Goal: Task Accomplishment & Management: Manage account settings

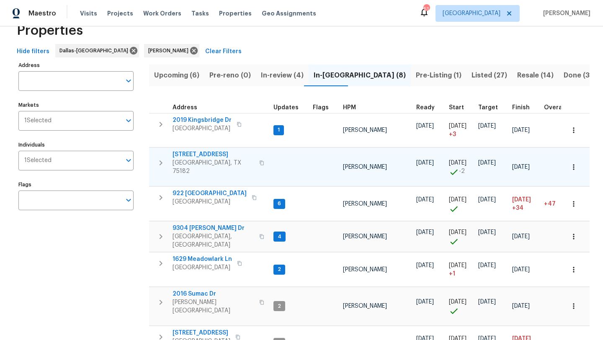
scroll to position [28, 0]
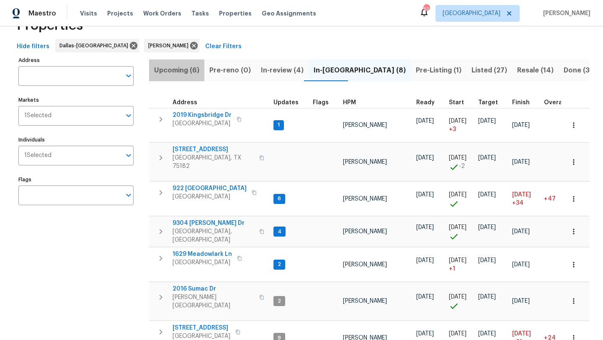
click at [179, 69] on span "Upcoming (6)" at bounding box center [176, 70] width 45 height 12
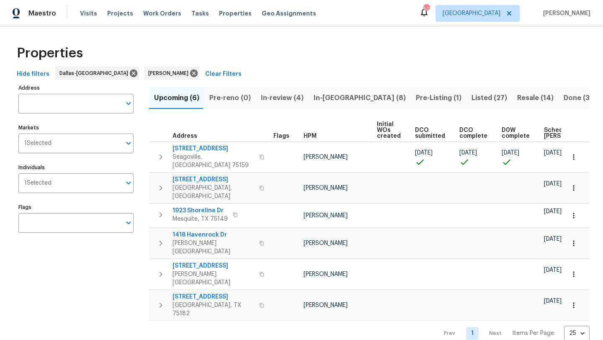
click at [330, 98] on span "In-reno (8)" at bounding box center [359, 98] width 92 height 12
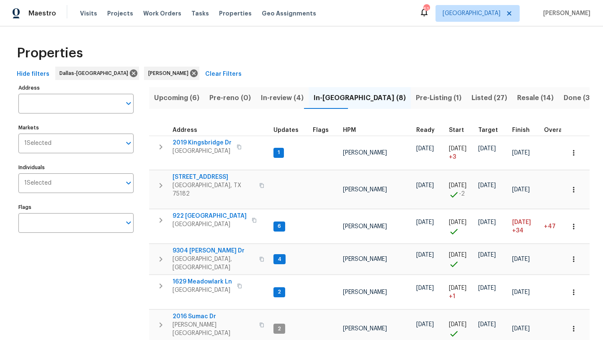
click at [416, 94] on span "Pre-Listing (1)" at bounding box center [439, 98] width 46 height 12
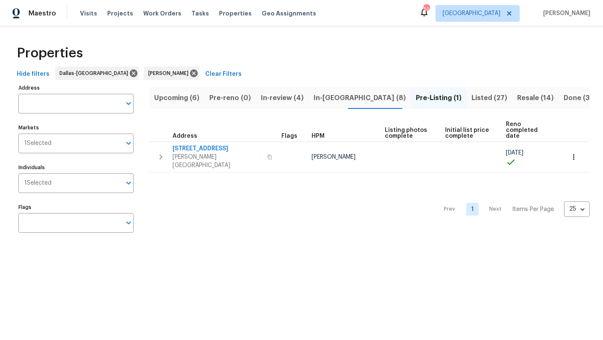
click at [318, 97] on span "In-reno (8)" at bounding box center [359, 98] width 92 height 12
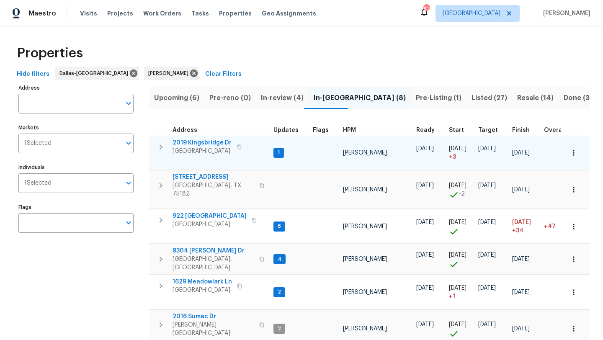
click at [572, 151] on icon "button" at bounding box center [573, 153] width 8 height 8
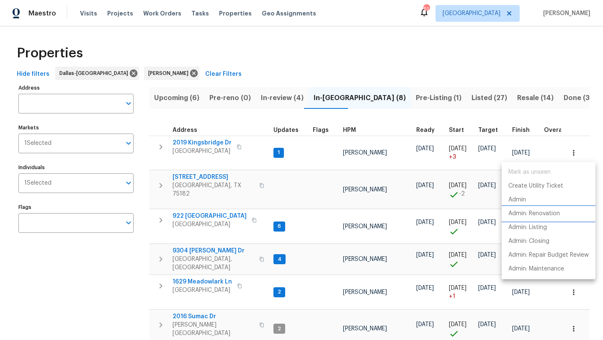
click at [541, 213] on p "Admin: Renovation" at bounding box center [533, 213] width 51 height 9
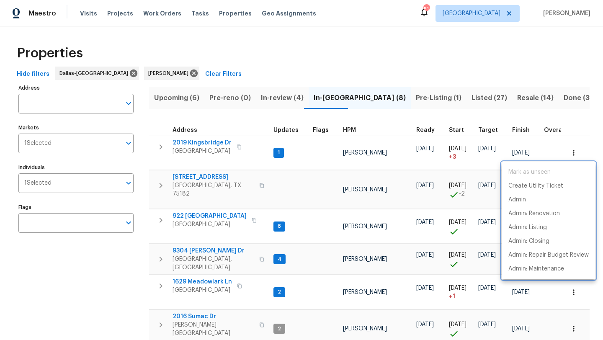
click at [201, 141] on div at bounding box center [301, 170] width 603 height 340
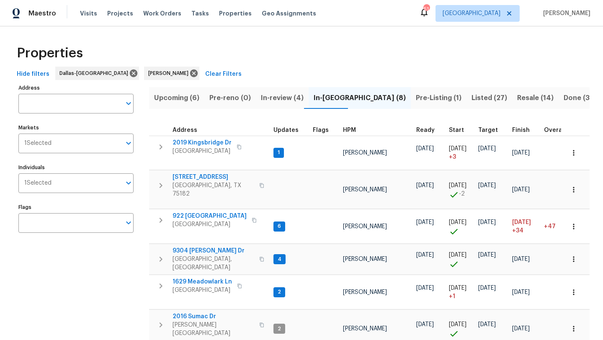
click at [201, 141] on span "2019 Kingsbridge Dr" at bounding box center [201, 143] width 59 height 8
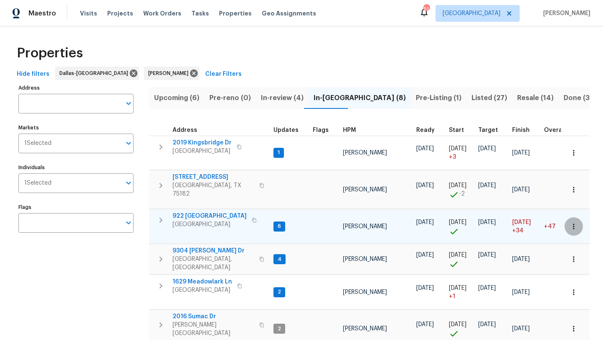
click at [574, 222] on icon "button" at bounding box center [573, 226] width 8 height 8
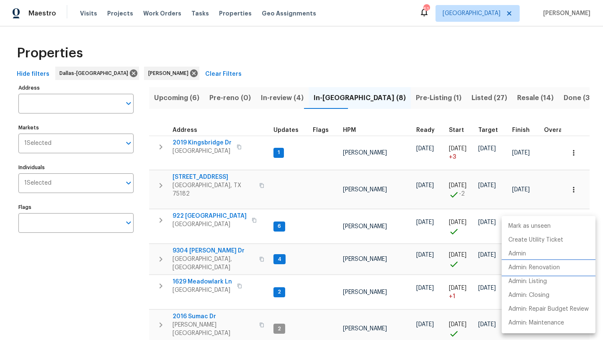
click at [552, 267] on p "Admin: Renovation" at bounding box center [533, 267] width 51 height 9
click at [132, 273] on div at bounding box center [301, 170] width 603 height 340
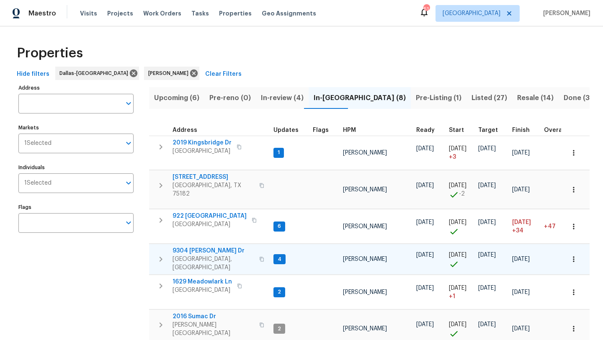
click at [577, 255] on button "button" at bounding box center [573, 259] width 18 height 18
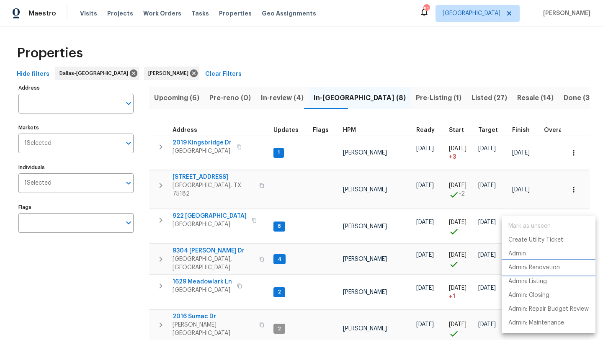
click at [557, 266] on p "Admin: Renovation" at bounding box center [533, 267] width 51 height 9
click at [248, 285] on div at bounding box center [301, 170] width 603 height 340
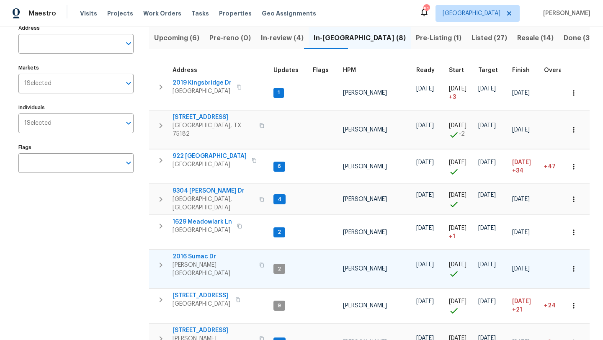
scroll to position [62, 0]
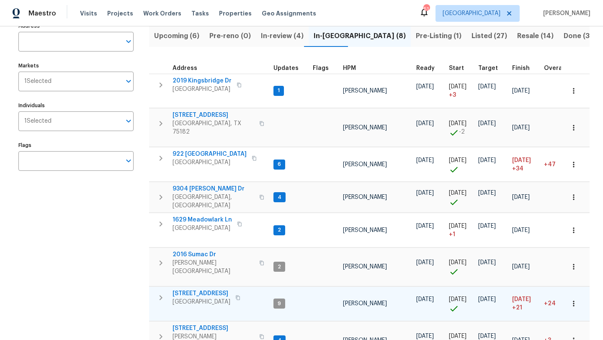
click at [570, 299] on icon "button" at bounding box center [573, 303] width 8 height 8
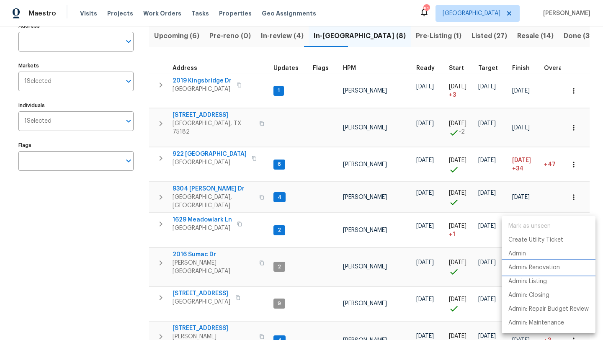
click at [549, 268] on p "Admin: Renovation" at bounding box center [533, 267] width 51 height 9
click at [257, 323] on div at bounding box center [301, 170] width 603 height 340
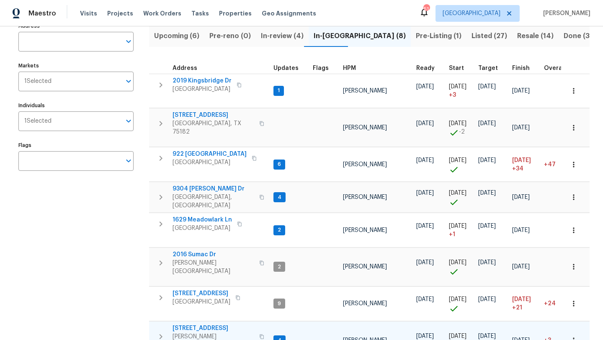
click at [217, 324] on span "117 Independence Trl" at bounding box center [213, 328] width 82 height 8
click at [134, 208] on div "Address Address Markets 1 Selected Markets Individuals 1 Selected Individuals F…" at bounding box center [81, 200] width 126 height 360
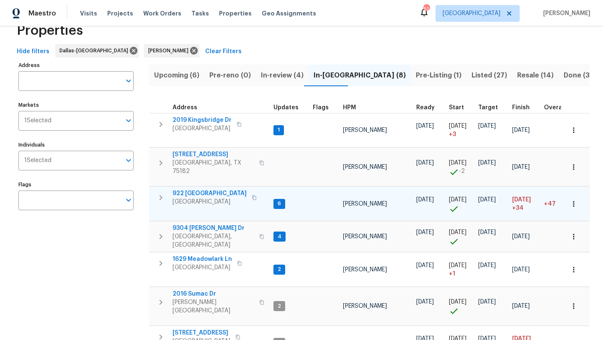
scroll to position [0, 0]
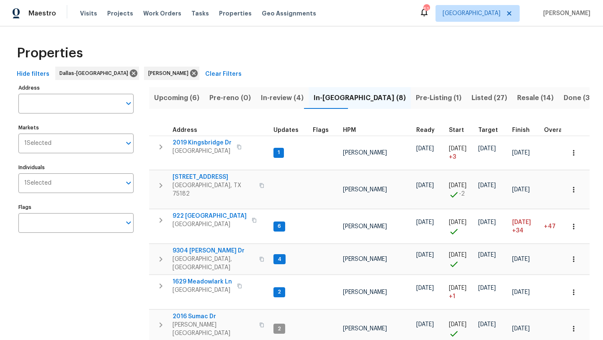
click at [471, 95] on span "Listed (27)" at bounding box center [489, 98] width 36 height 12
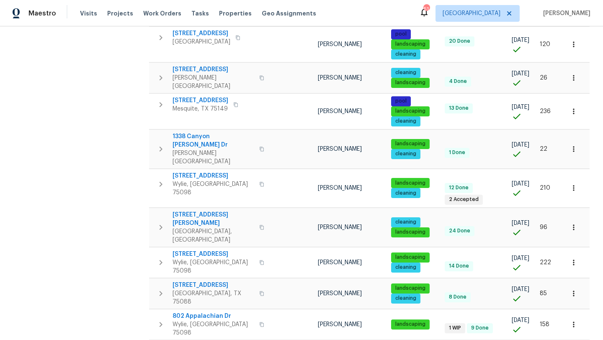
scroll to position [548, 0]
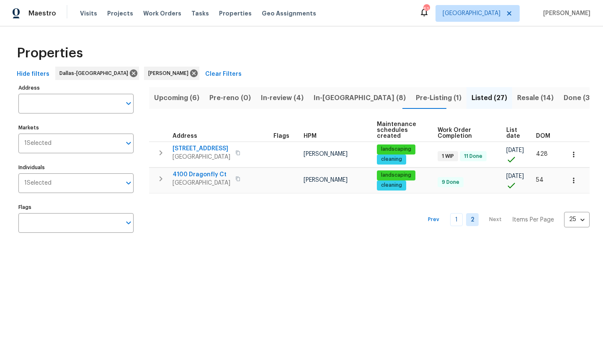
click at [327, 98] on span "In-reno (8)" at bounding box center [359, 98] width 92 height 12
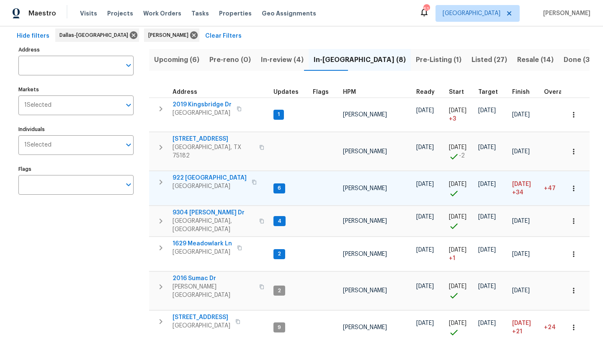
scroll to position [37, 0]
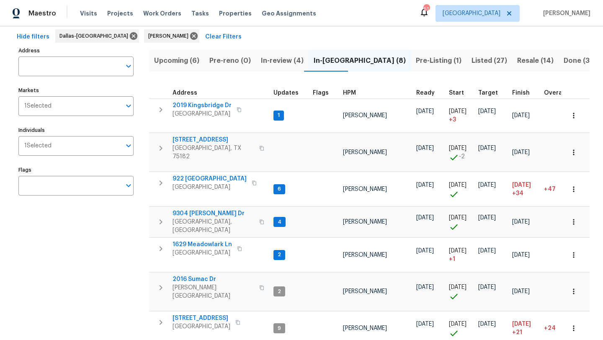
click at [416, 62] on span "Pre-Listing (1)" at bounding box center [439, 61] width 46 height 12
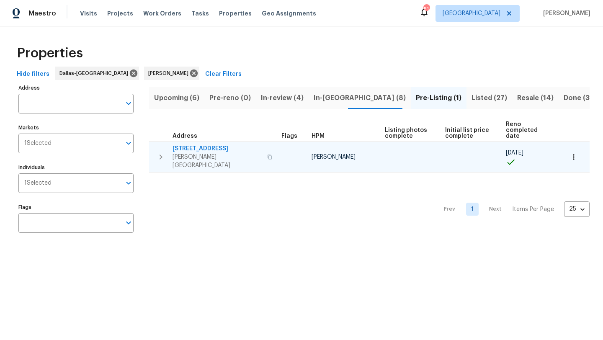
click at [210, 144] on span "414 Creekwood Ct" at bounding box center [217, 148] width 90 height 8
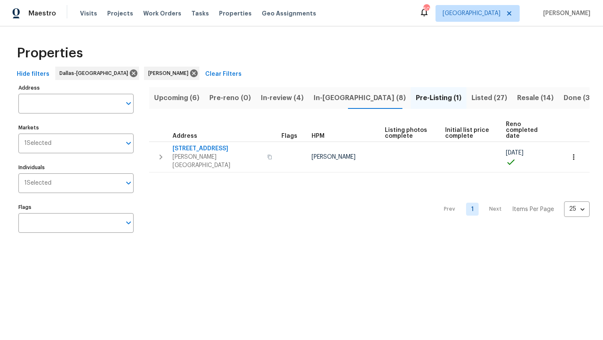
click at [183, 94] on span "Upcoming (6)" at bounding box center [176, 98] width 45 height 12
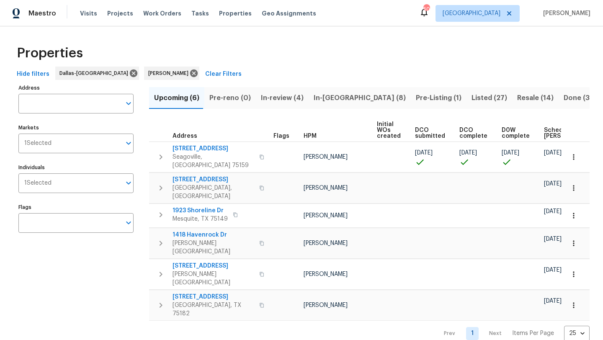
click at [314, 96] on span "In-reno (8)" at bounding box center [359, 98] width 92 height 12
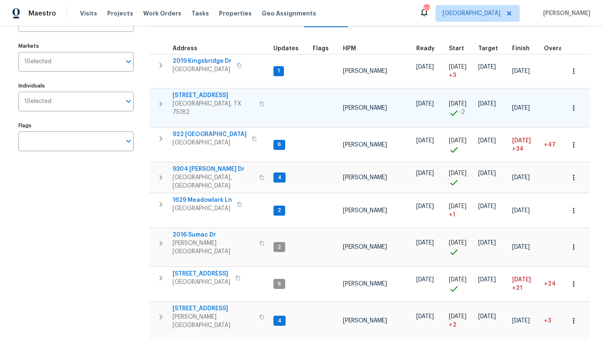
scroll to position [96, 0]
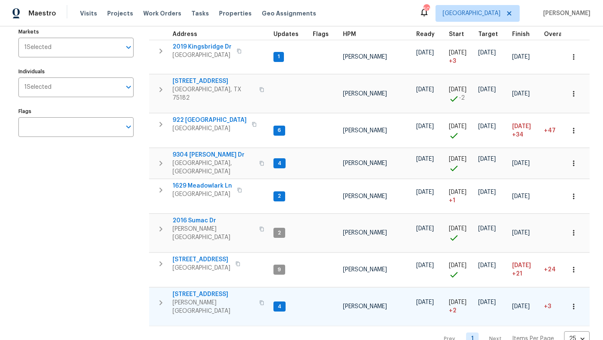
click at [220, 290] on span "117 Independence Trl" at bounding box center [213, 294] width 82 height 8
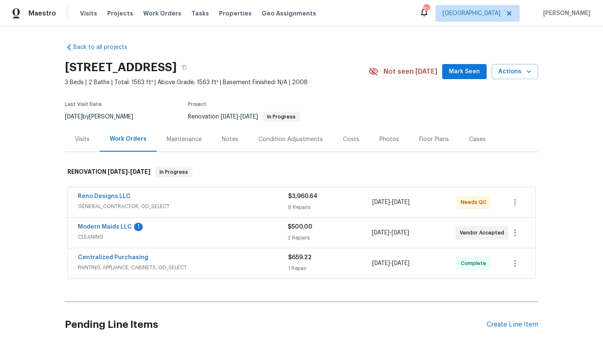
click at [236, 197] on div "Reno Designs LLC" at bounding box center [183, 197] width 210 height 10
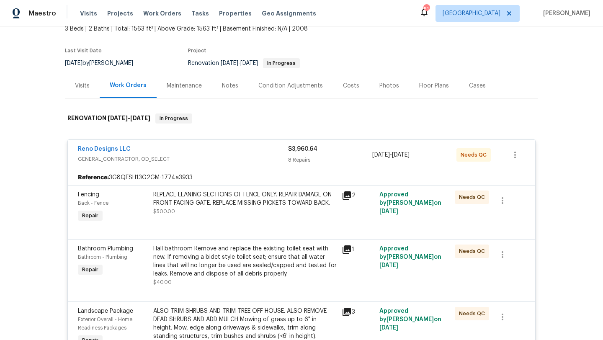
scroll to position [108, 0]
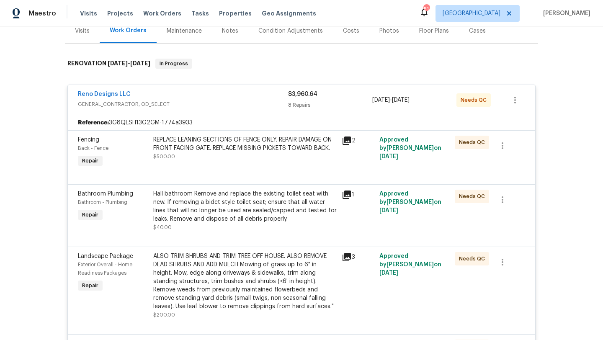
click at [248, 144] on div "REPLACE LEANING SECTIONS OF FENCE ONLY. REPAIR DAMAGE ON FRONT FACING GATE. REP…" at bounding box center [244, 144] width 183 height 17
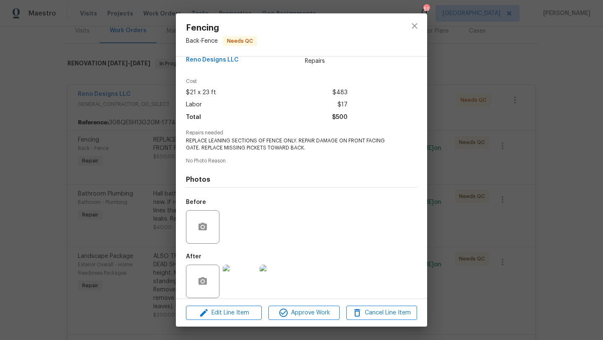
scroll to position [25, 0]
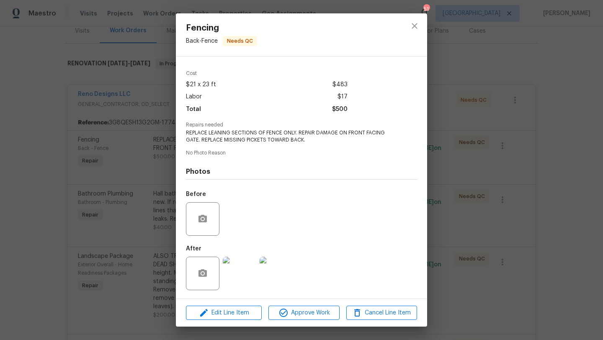
click at [239, 278] on img at bounding box center [239, 273] width 33 height 33
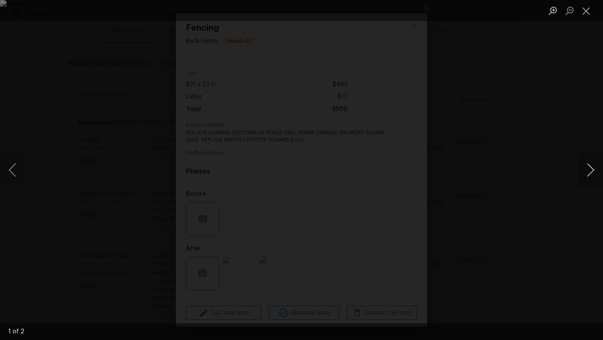
click at [591, 167] on button "Next image" at bounding box center [589, 169] width 25 height 33
click at [585, 10] on button "Close lightbox" at bounding box center [585, 10] width 17 height 15
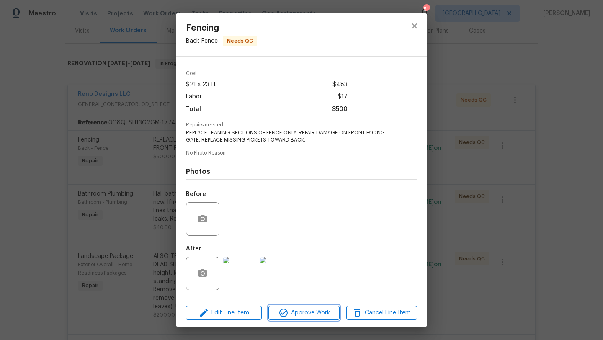
click at [292, 308] on span "Approve Work" at bounding box center [304, 313] width 66 height 10
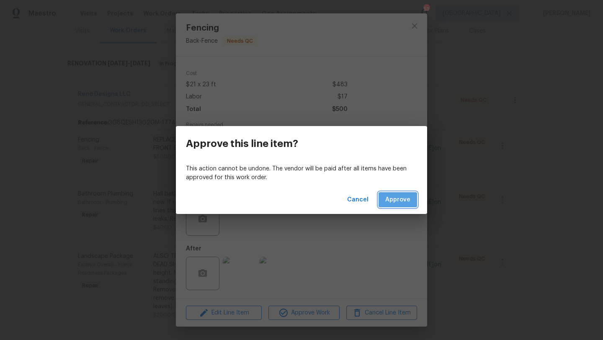
click at [388, 201] on span "Approve" at bounding box center [397, 200] width 25 height 10
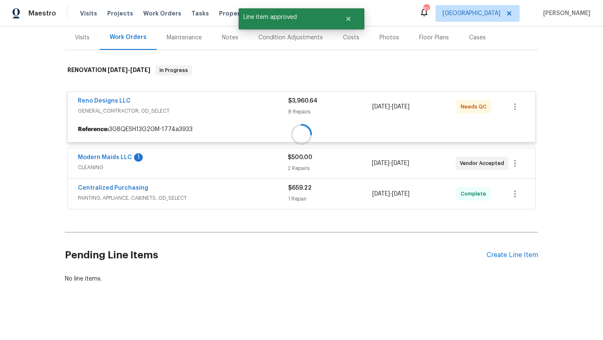
scroll to position [108, 0]
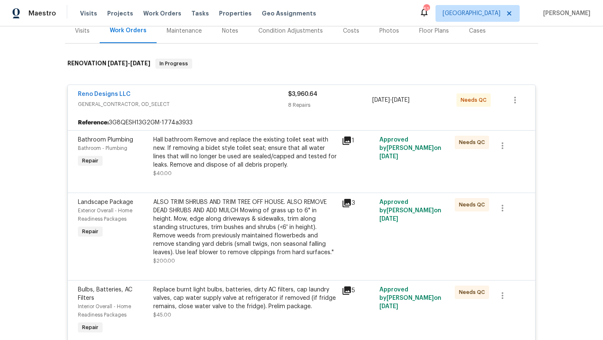
click at [237, 151] on div "Hall bathroom Remove and replace the existing toilet seat with new. If removing…" at bounding box center [244, 152] width 183 height 33
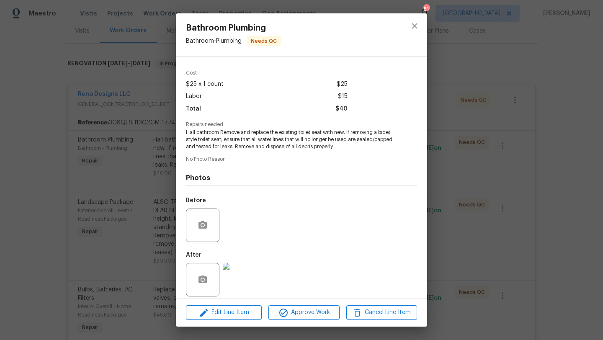
scroll to position [32, 0]
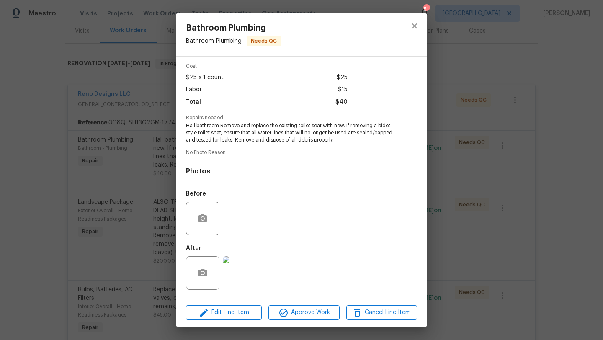
click at [250, 269] on img at bounding box center [239, 272] width 33 height 33
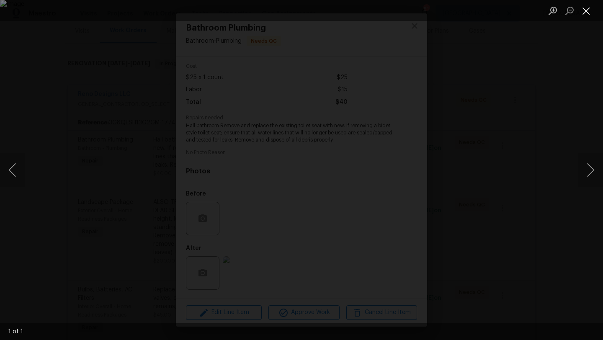
click at [588, 10] on button "Close lightbox" at bounding box center [585, 10] width 17 height 15
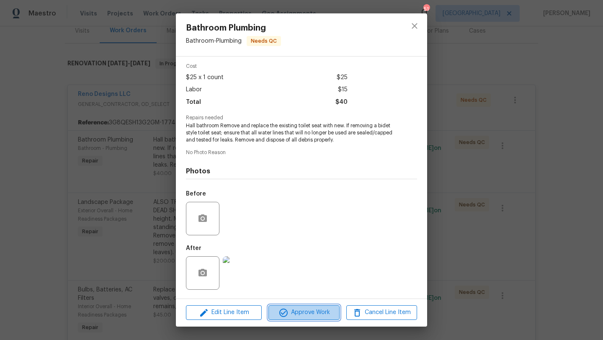
click at [325, 314] on span "Approve Work" at bounding box center [304, 312] width 66 height 10
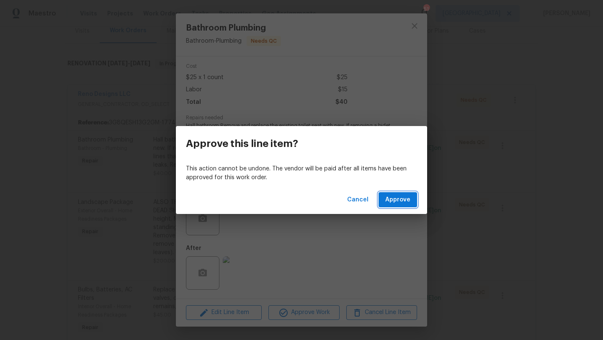
click at [391, 198] on span "Approve" at bounding box center [397, 200] width 25 height 10
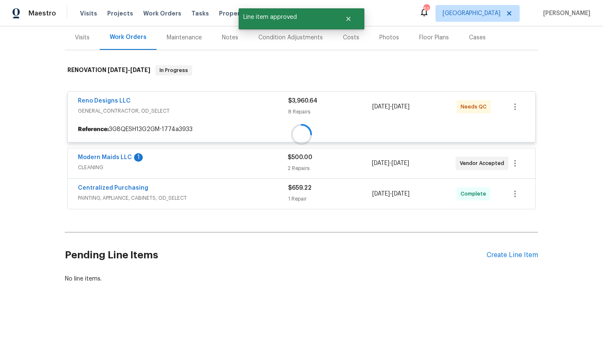
scroll to position [108, 0]
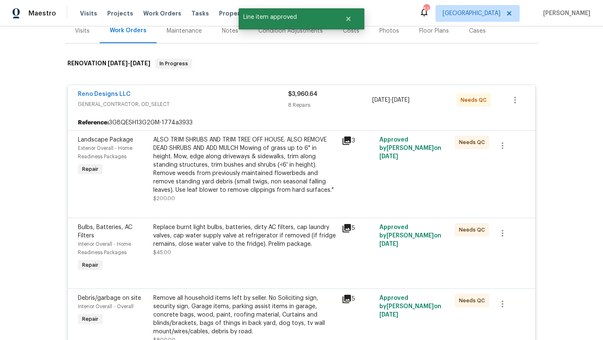
click at [252, 170] on div "ALSO TRIM SHRUBS AND TRIM TREE OFF HOUSE. ALSO REMOVE DEAD SHRUBS AND ADD MULCH…" at bounding box center [244, 165] width 183 height 59
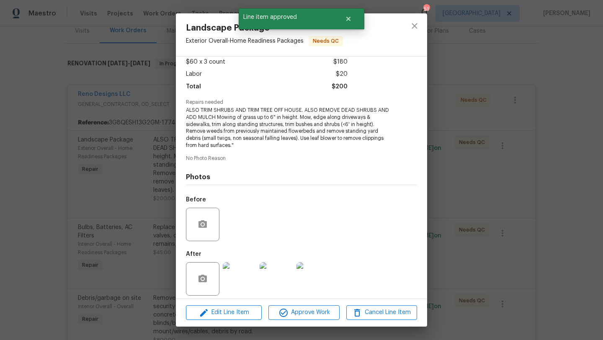
scroll to position [53, 0]
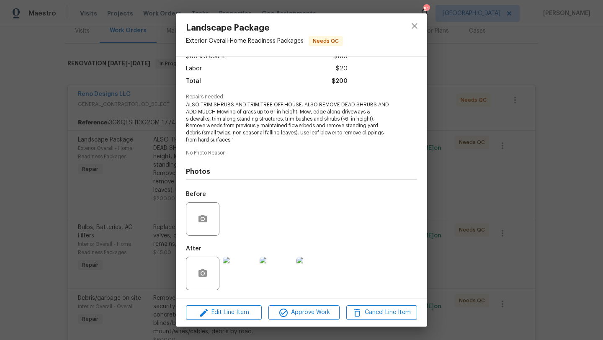
click at [254, 280] on img at bounding box center [239, 273] width 33 height 33
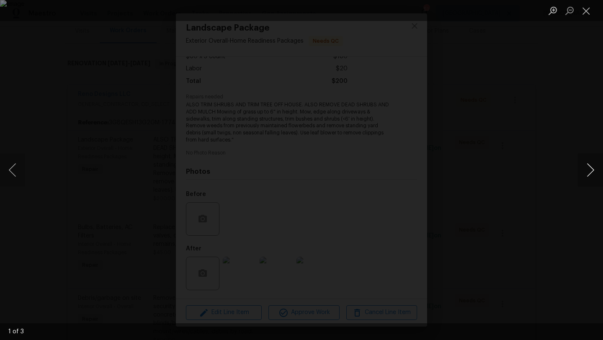
click at [590, 167] on button "Next image" at bounding box center [589, 169] width 25 height 33
click at [15, 171] on button "Previous image" at bounding box center [12, 169] width 25 height 33
click at [591, 165] on button "Next image" at bounding box center [589, 169] width 25 height 33
click at [590, 169] on button "Next image" at bounding box center [589, 169] width 25 height 33
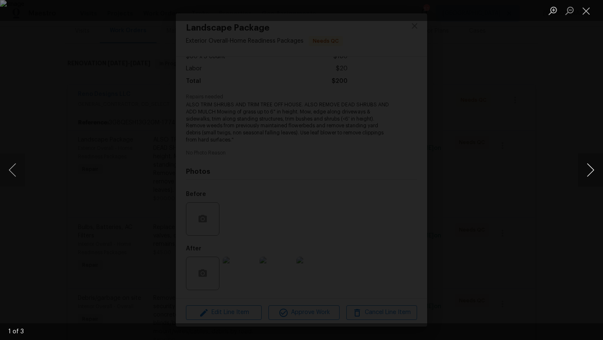
click at [590, 169] on button "Next image" at bounding box center [589, 169] width 25 height 33
click at [588, 8] on button "Close lightbox" at bounding box center [585, 10] width 17 height 15
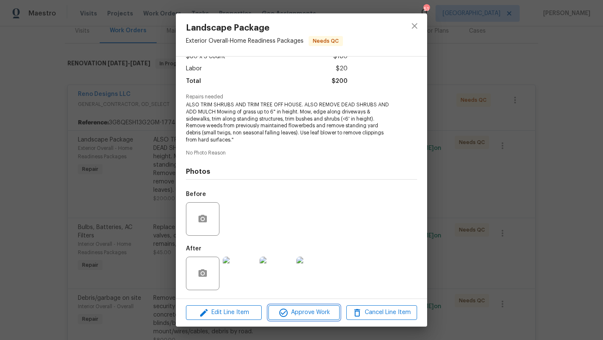
click at [303, 315] on span "Approve Work" at bounding box center [304, 312] width 66 height 10
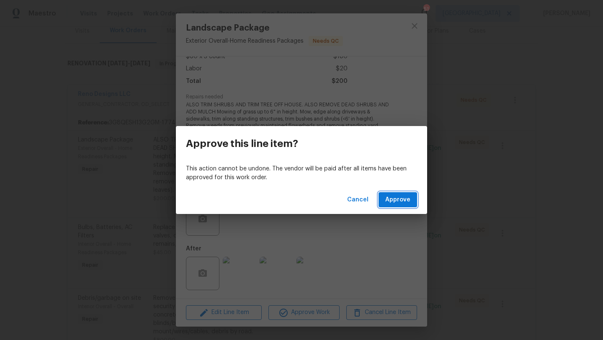
click at [399, 199] on span "Approve" at bounding box center [397, 200] width 25 height 10
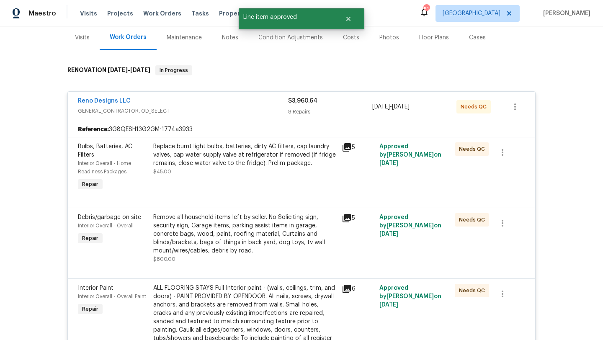
scroll to position [108, 0]
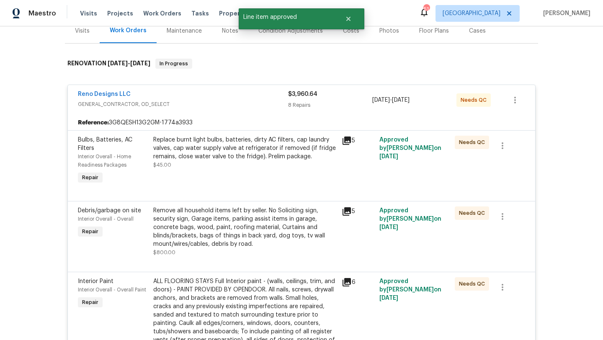
click at [258, 157] on div "Replace burnt light bulbs, batteries, dirty AC filters, cap laundry valves, cap…" at bounding box center [244, 148] width 183 height 25
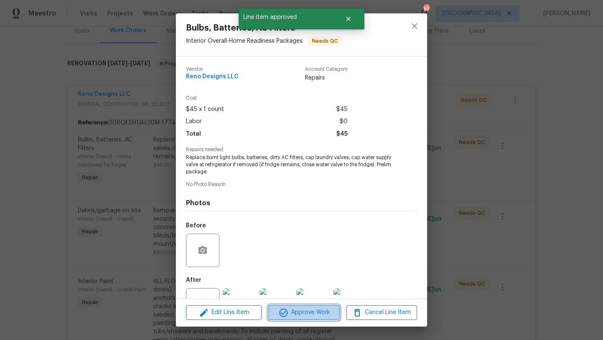
click at [303, 311] on span "Approve Work" at bounding box center [304, 312] width 66 height 10
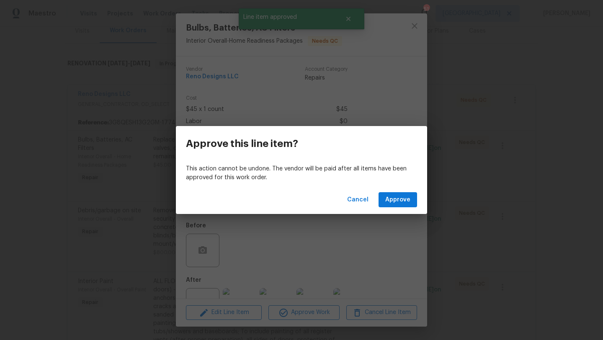
click at [409, 187] on div "Cancel Approve" at bounding box center [301, 199] width 251 height 29
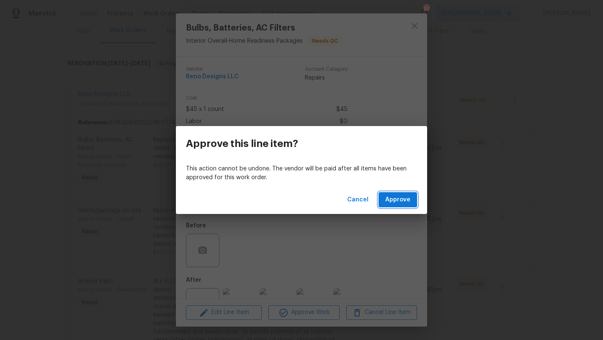
click at [406, 198] on span "Approve" at bounding box center [397, 200] width 25 height 10
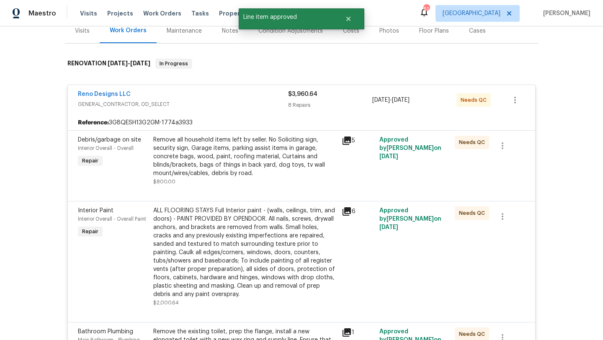
click at [271, 159] on div "Remove all household items left by seller. No Soliciting sign, security sign, G…" at bounding box center [244, 157] width 183 height 42
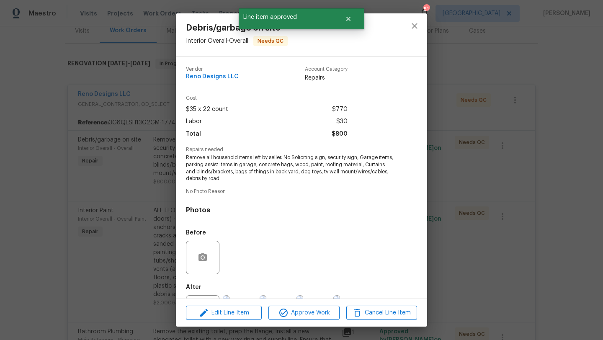
scroll to position [38, 0]
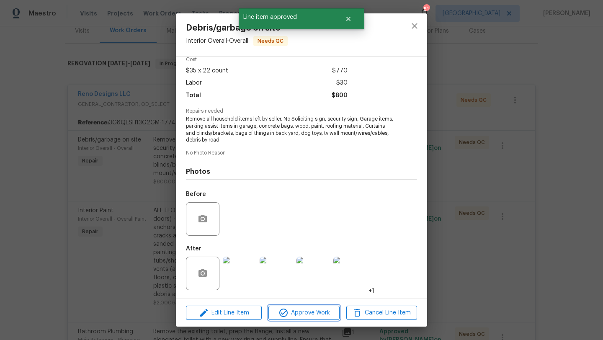
click at [322, 314] on span "Approve Work" at bounding box center [304, 313] width 66 height 10
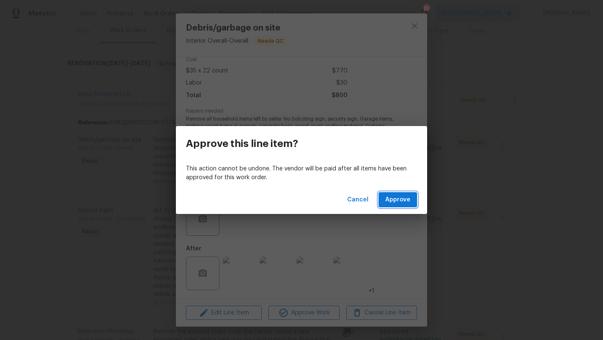
click at [398, 203] on span "Approve" at bounding box center [397, 200] width 25 height 10
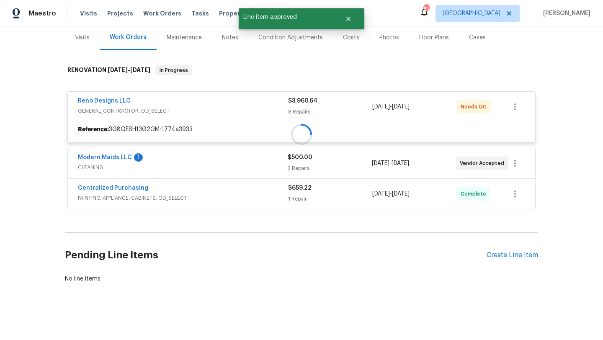
scroll to position [108, 0]
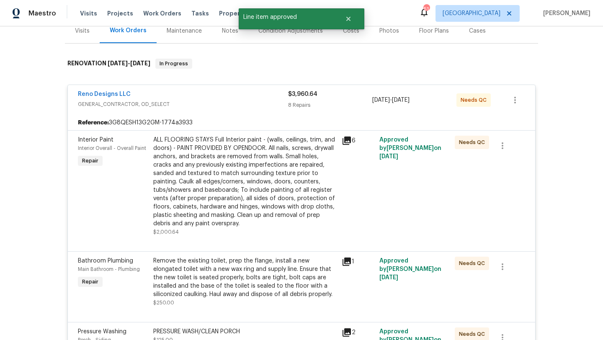
click at [276, 166] on div "ALL FLOORING STAYS Full Interior paint - (walls, ceilings, trim, and doors) - P…" at bounding box center [244, 182] width 183 height 92
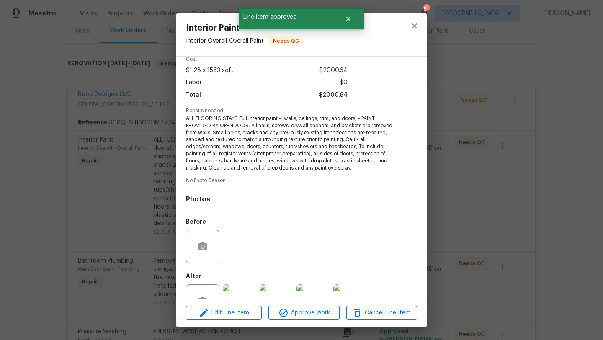
scroll to position [67, 0]
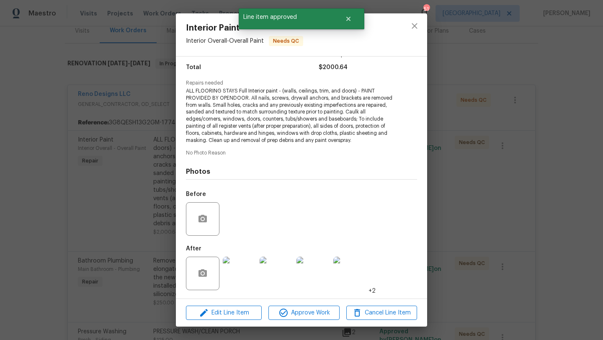
click at [239, 275] on img at bounding box center [239, 273] width 33 height 33
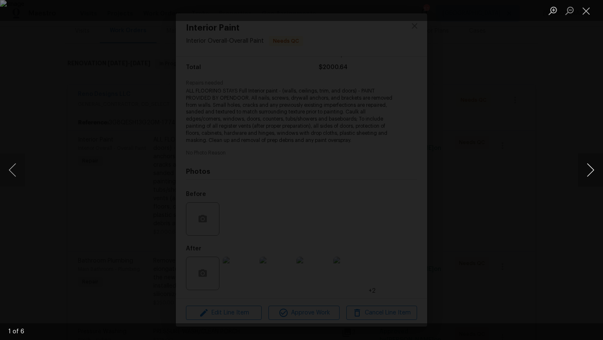
click at [587, 173] on button "Next image" at bounding box center [589, 169] width 25 height 33
click at [590, 11] on button "Close lightbox" at bounding box center [585, 10] width 17 height 15
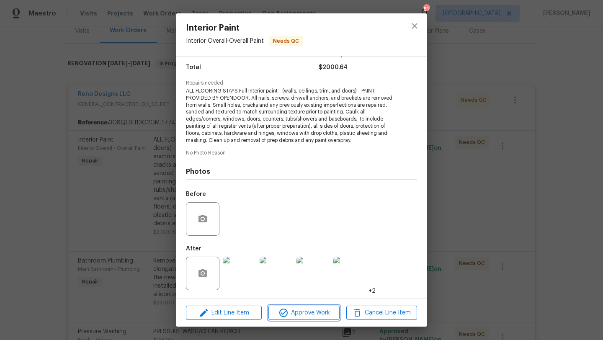
click at [316, 315] on span "Approve Work" at bounding box center [304, 313] width 66 height 10
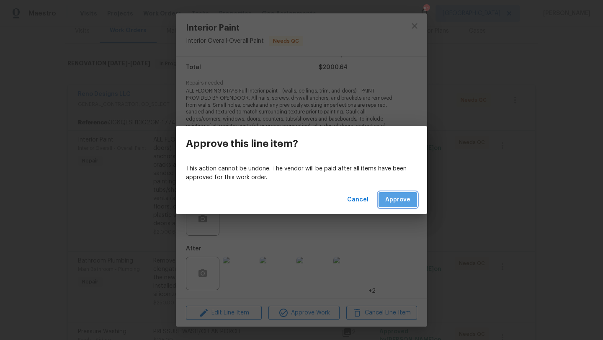
click at [392, 200] on span "Approve" at bounding box center [397, 200] width 25 height 10
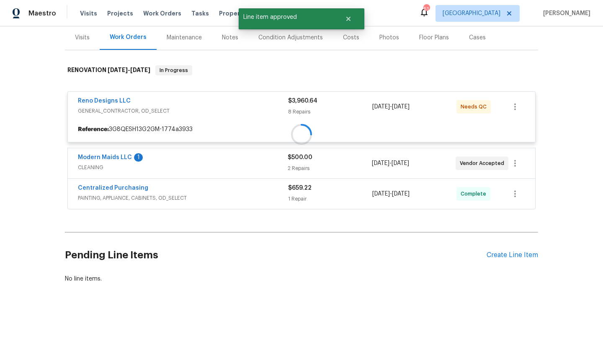
scroll to position [108, 0]
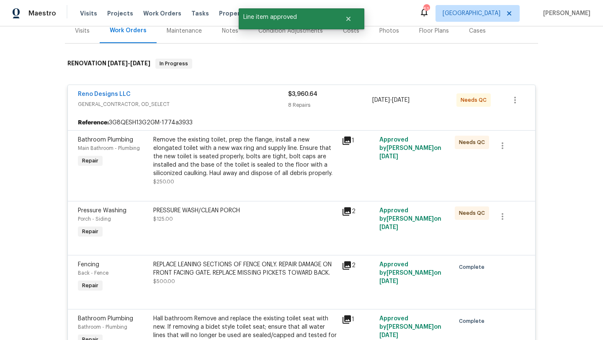
click at [278, 154] on div "Remove the existing toilet, prep the flange, install a new elongated toilet wit…" at bounding box center [244, 157] width 183 height 42
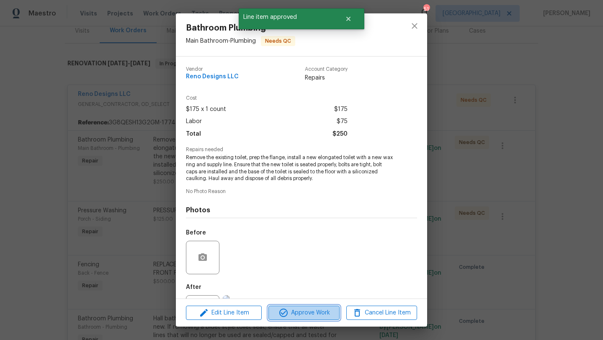
click at [303, 312] on span "Approve Work" at bounding box center [304, 313] width 66 height 10
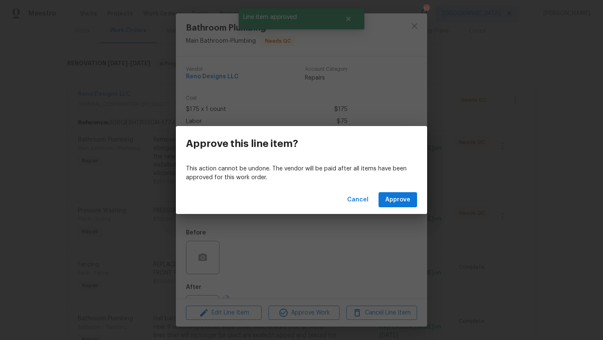
click at [409, 192] on div "Cancel Approve" at bounding box center [301, 199] width 251 height 29
click at [405, 197] on span "Approve" at bounding box center [397, 200] width 25 height 10
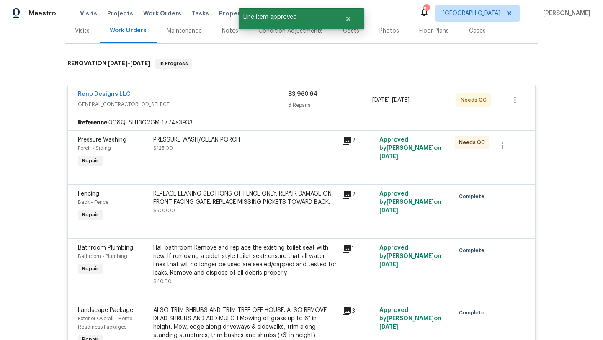
click at [260, 152] on div "PRESSURE WASH/CLEAN PORCH $125.00" at bounding box center [245, 152] width 188 height 38
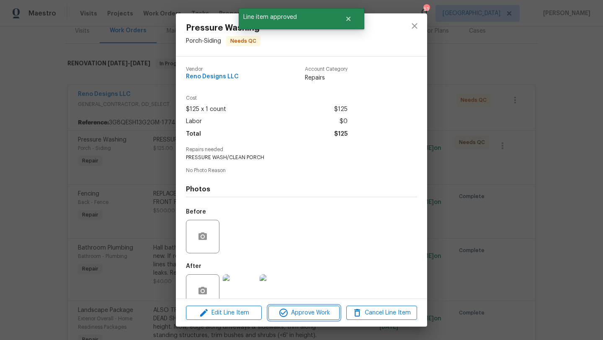
click at [307, 314] on span "Approve Work" at bounding box center [304, 313] width 66 height 10
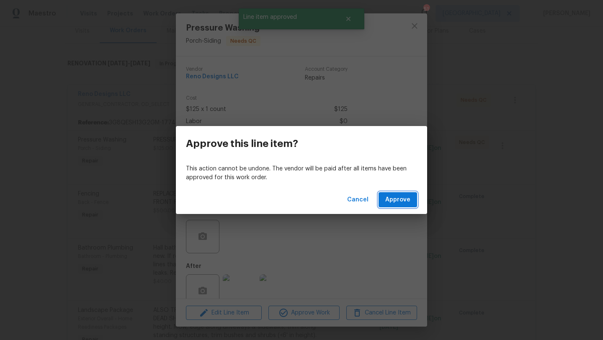
click at [400, 192] on button "Approve" at bounding box center [397, 199] width 38 height 15
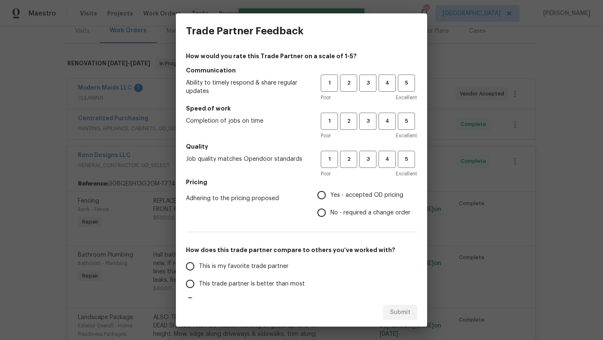
click at [38, 104] on div "Trade Partner Feedback How would you rate this Trade Partner on a scale of 1-5?…" at bounding box center [301, 170] width 603 height 340
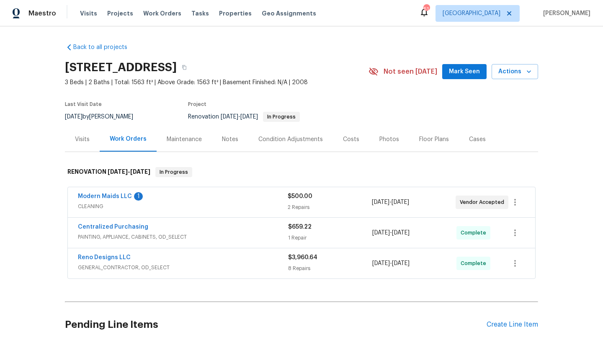
click at [160, 202] on span "CLEANING" at bounding box center [183, 206] width 210 height 8
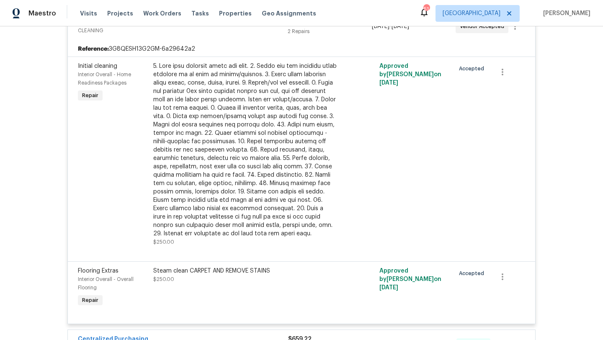
scroll to position [185, 0]
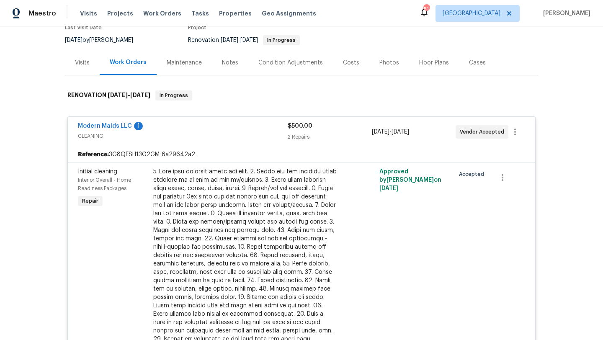
click at [195, 123] on div "Modern Maids LLC 1" at bounding box center [183, 127] width 210 height 10
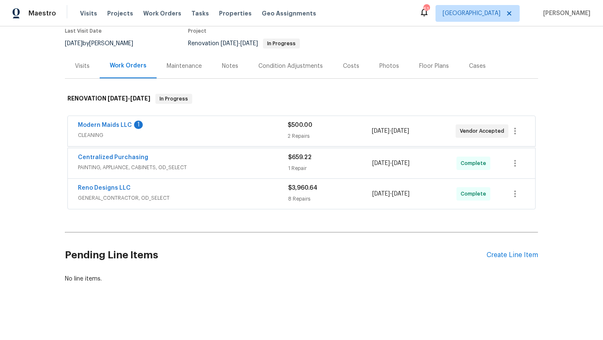
scroll to position [69, 0]
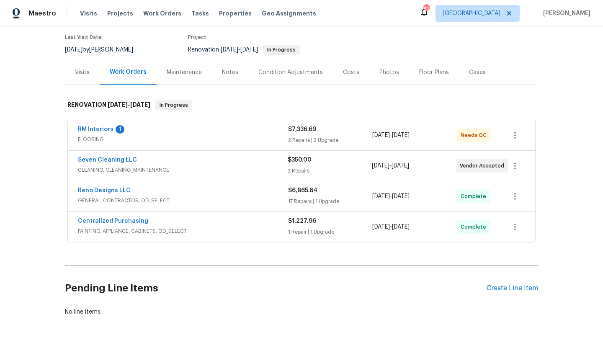
scroll to position [67, 0]
click at [226, 130] on div "RM Interiors 1" at bounding box center [183, 130] width 210 height 10
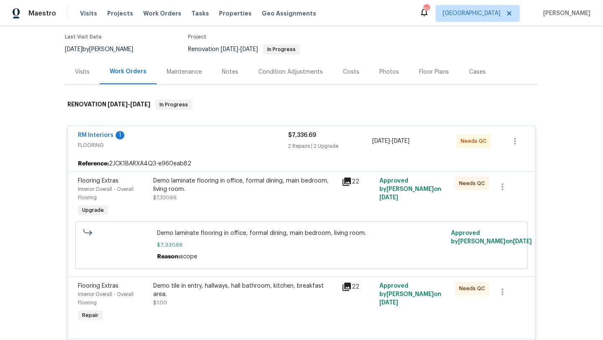
click at [276, 189] on div "Demo laminate flooring in office, formal dining, main bedroom, living room." at bounding box center [244, 185] width 183 height 17
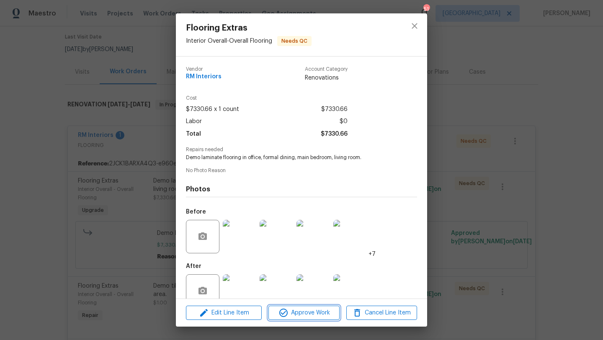
click at [314, 308] on span "Approve Work" at bounding box center [304, 313] width 66 height 10
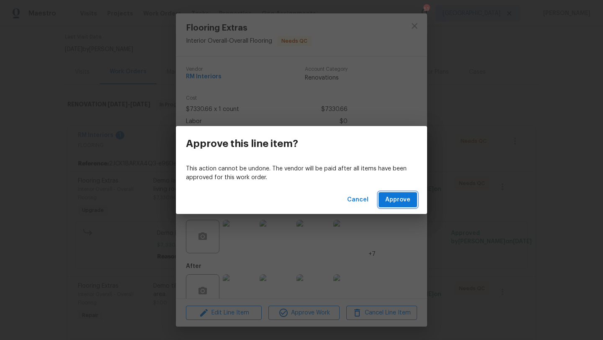
click at [402, 197] on span "Approve" at bounding box center [397, 200] width 25 height 10
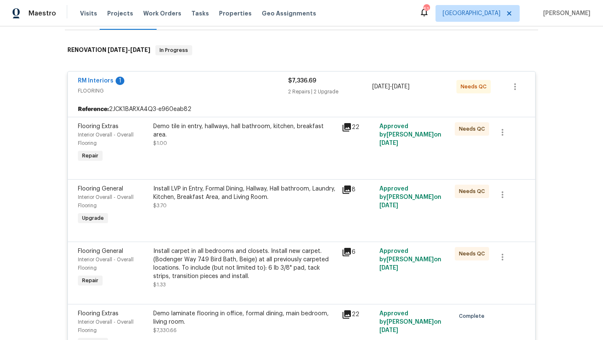
scroll to position [122, 0]
click at [504, 196] on icon "button" at bounding box center [502, 194] width 10 height 10
click at [504, 196] on li "Cancel" at bounding box center [508, 195] width 32 height 14
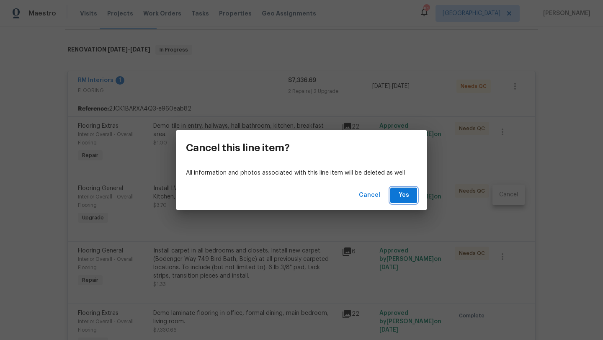
click at [411, 195] on button "Yes" at bounding box center [403, 194] width 27 height 15
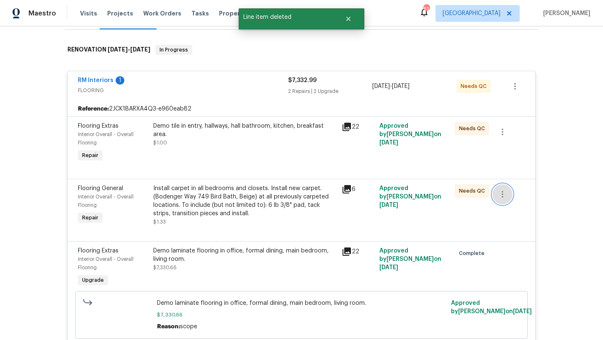
click at [503, 192] on icon "button" at bounding box center [502, 194] width 10 height 10
click at [505, 196] on li "Cancel" at bounding box center [508, 195] width 32 height 14
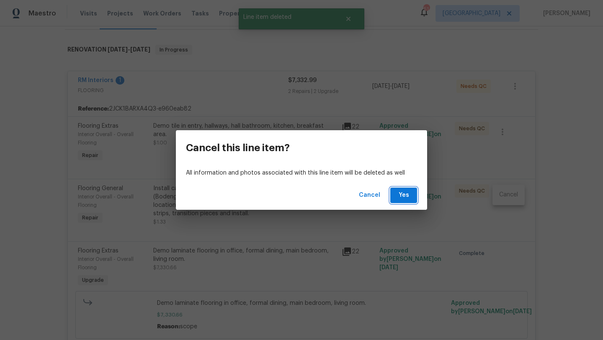
click at [411, 196] on button "Yes" at bounding box center [403, 194] width 27 height 15
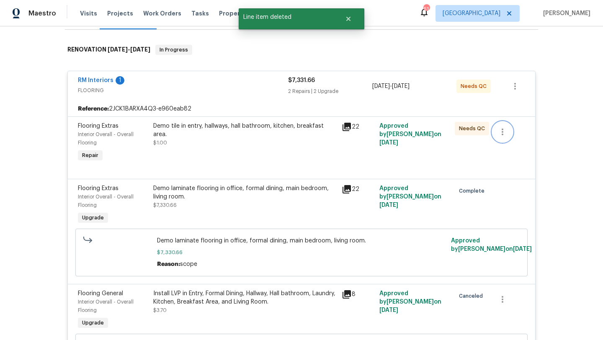
click at [503, 132] on icon "button" at bounding box center [502, 132] width 10 height 10
click at [508, 136] on li "Cancel" at bounding box center [508, 132] width 32 height 14
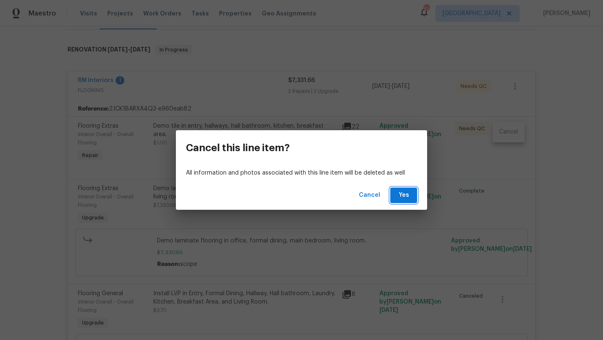
click at [402, 193] on span "Yes" at bounding box center [403, 195] width 13 height 10
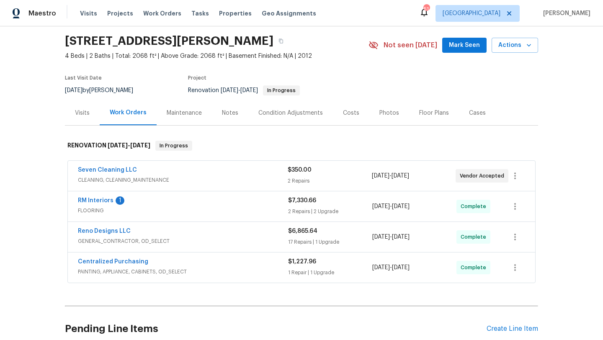
scroll to position [25, 0]
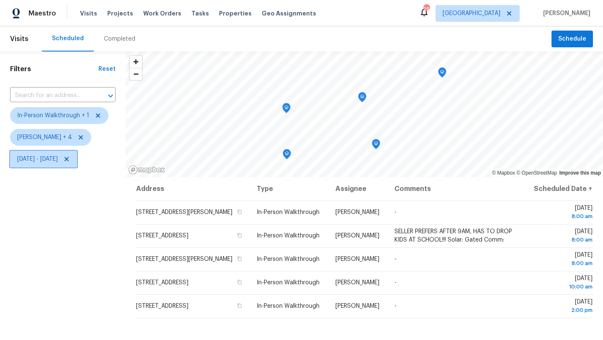
click at [58, 160] on span "[DATE] - [DATE]" at bounding box center [37, 159] width 41 height 8
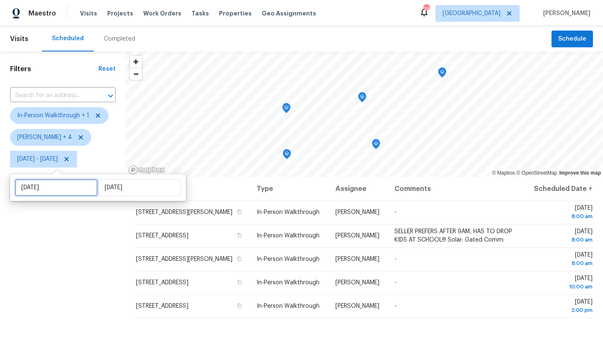
click at [67, 188] on input "[DATE]" at bounding box center [56, 187] width 82 height 17
select select "9"
select select "2025"
select select "10"
select select "2025"
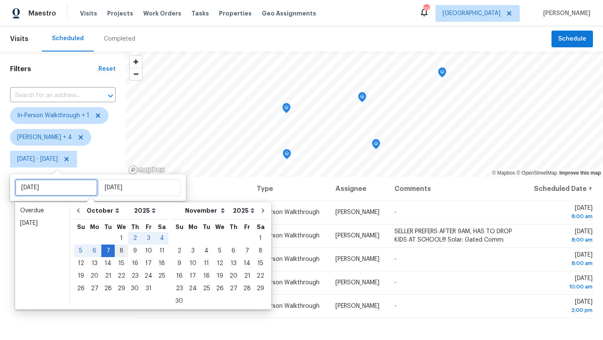
type input "[DATE]"
click at [120, 248] on div "8" at bounding box center [121, 251] width 13 height 12
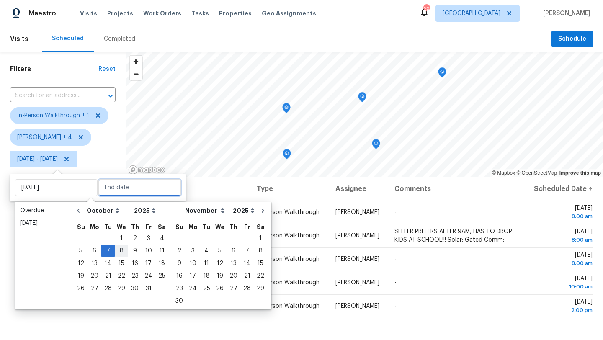
type input "[DATE]"
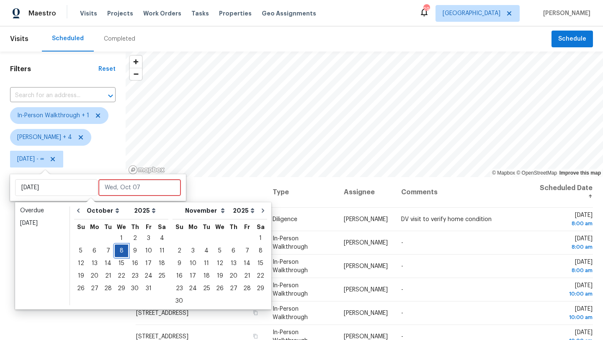
click at [120, 248] on div "8" at bounding box center [121, 251] width 13 height 12
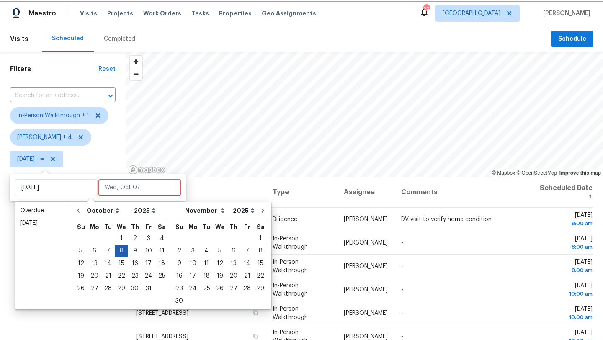
type input "[DATE]"
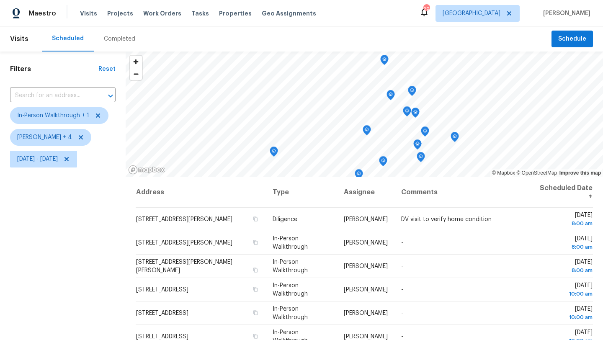
click at [120, 248] on div "Filters Reset ​ In-Person Walkthrough + 1 [PERSON_NAME] + 4 [DATE] - [DATE]" at bounding box center [63, 250] width 126 height 398
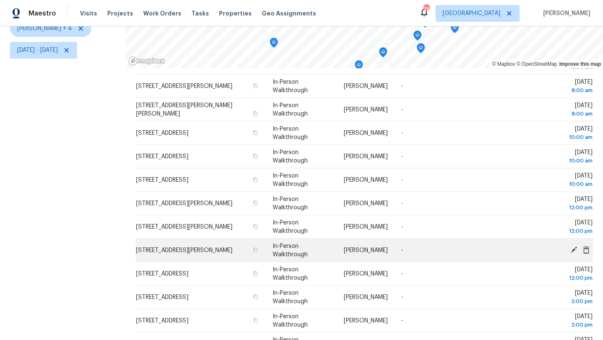
scroll to position [40, 0]
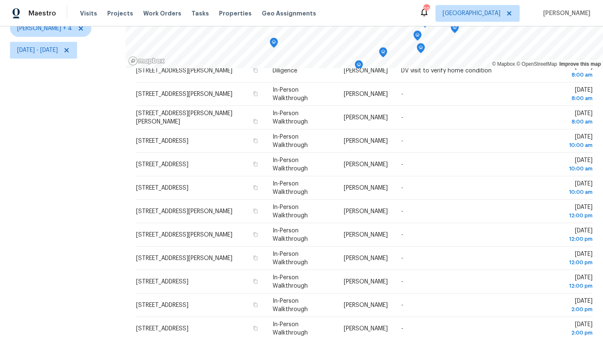
click at [69, 163] on div "Filters Reset ​ In-Person Walkthrough + 1 [PERSON_NAME] + 4 [DATE] - [DATE]" at bounding box center [63, 142] width 126 height 398
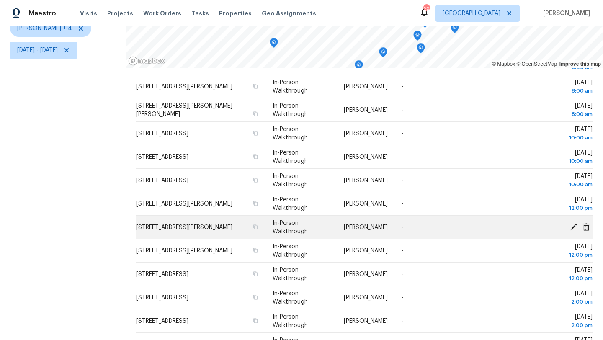
scroll to position [49, 0]
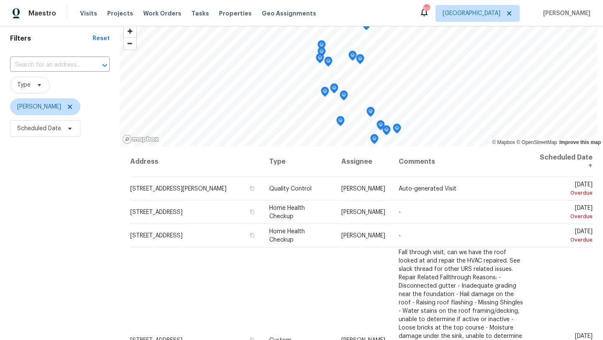
scroll to position [33, 0]
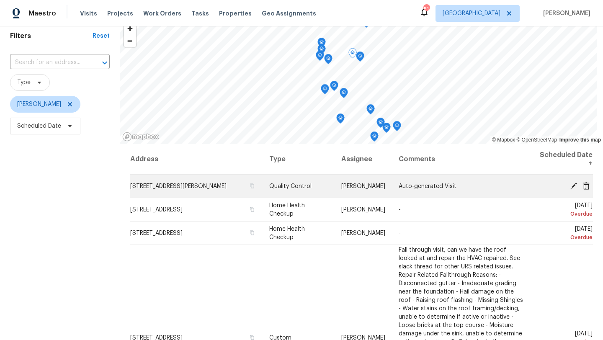
click at [573, 185] on icon at bounding box center [573, 185] width 7 height 7
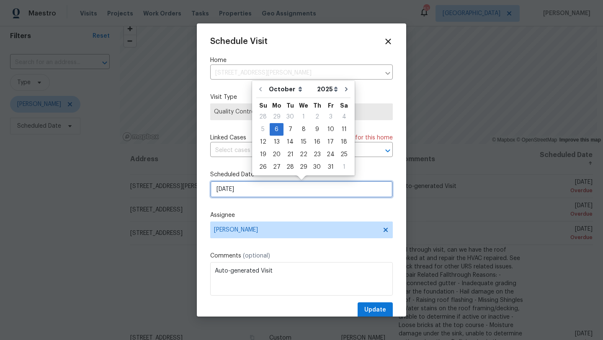
click at [294, 187] on input "[DATE]" at bounding box center [301, 189] width 182 height 17
click at [316, 130] on div "9" at bounding box center [316, 129] width 13 height 12
type input "[DATE]"
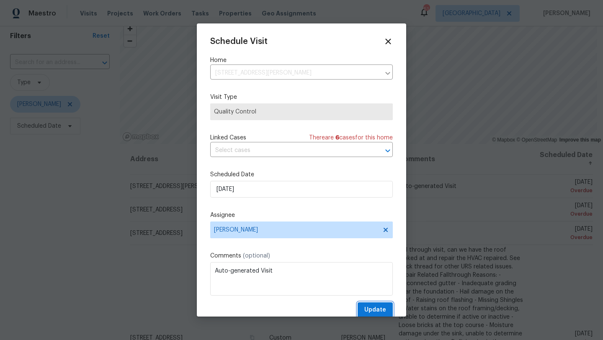
click at [377, 308] on span "Update" at bounding box center [375, 310] width 22 height 10
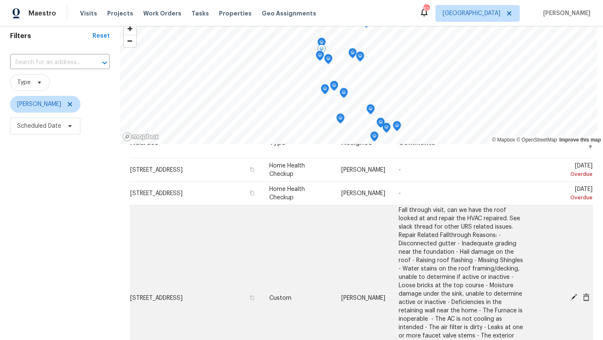
scroll to position [18, 0]
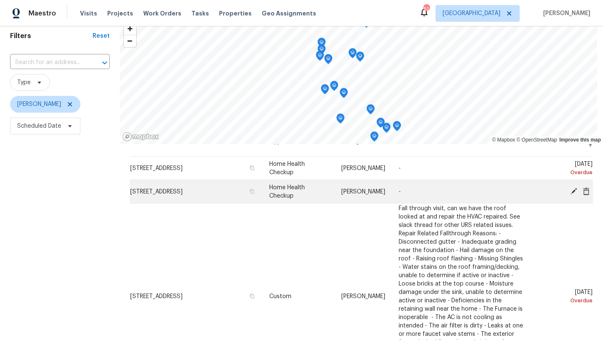
click at [573, 189] on icon at bounding box center [574, 191] width 8 height 8
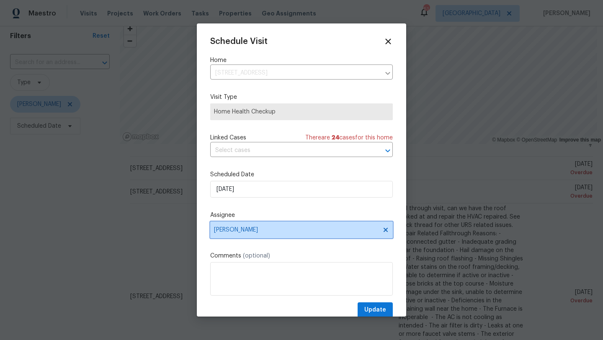
click at [259, 229] on span "[PERSON_NAME]" at bounding box center [296, 229] width 164 height 7
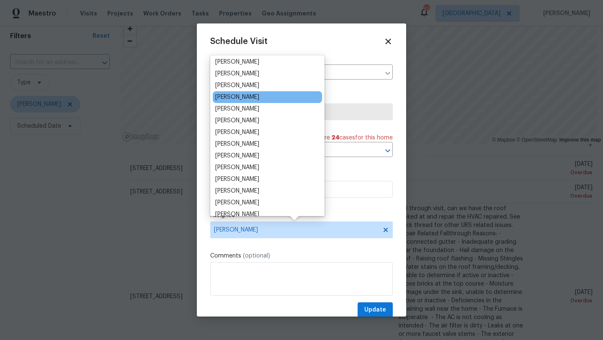
scroll to position [61, 0]
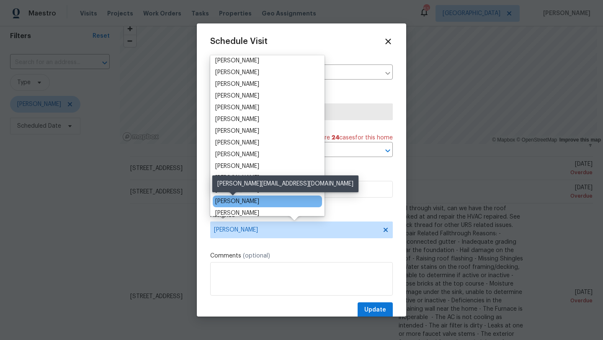
click at [248, 200] on div "[PERSON_NAME]" at bounding box center [237, 201] width 44 height 8
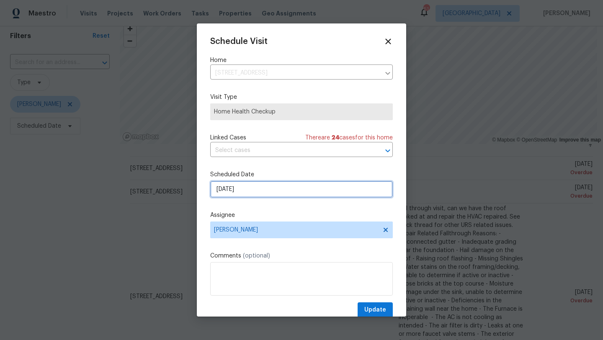
click at [253, 186] on input "[DATE]" at bounding box center [301, 189] width 182 height 17
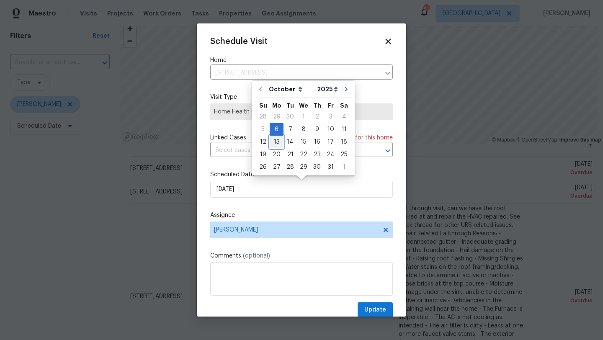
click at [276, 142] on div "13" at bounding box center [276, 142] width 14 height 12
type input "[DATE]"
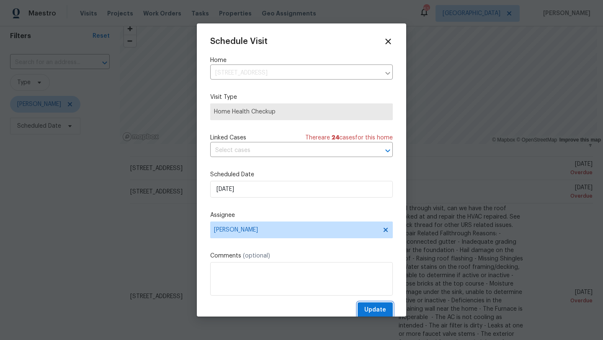
click at [374, 312] on span "Update" at bounding box center [375, 310] width 22 height 10
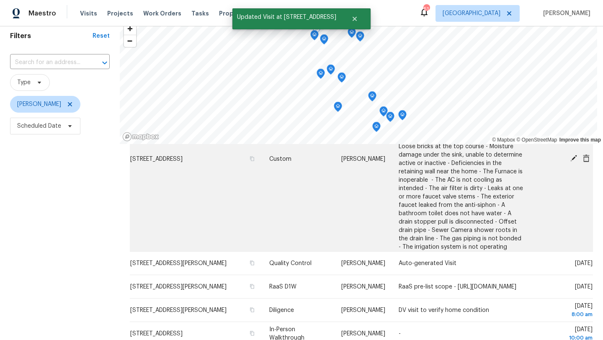
scroll to position [137, 0]
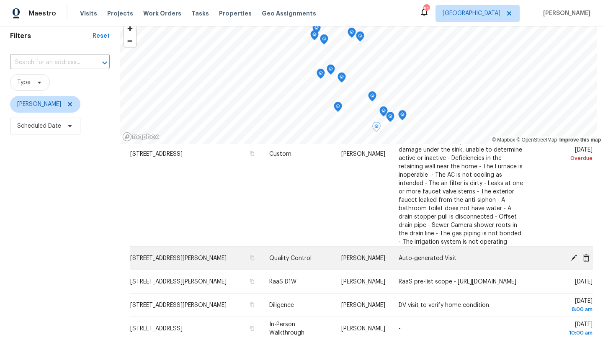
click at [574, 254] on icon at bounding box center [573, 257] width 7 height 7
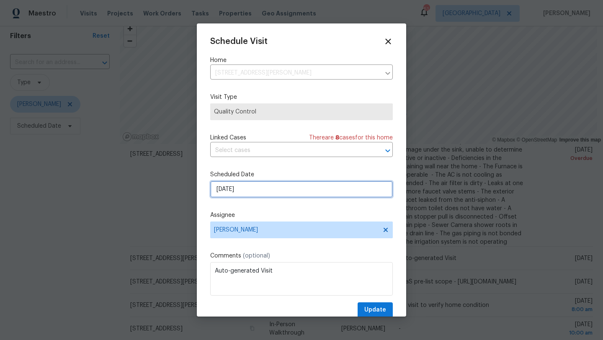
click at [282, 191] on input "[DATE]" at bounding box center [301, 189] width 182 height 17
click at [99, 285] on div at bounding box center [301, 170] width 603 height 340
click at [387, 41] on icon at bounding box center [388, 41] width 6 height 6
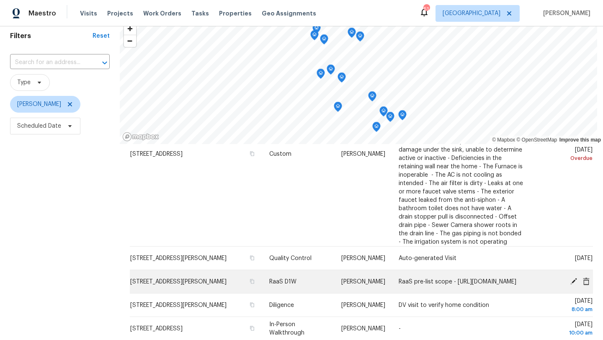
click at [572, 277] on icon at bounding box center [573, 280] width 7 height 7
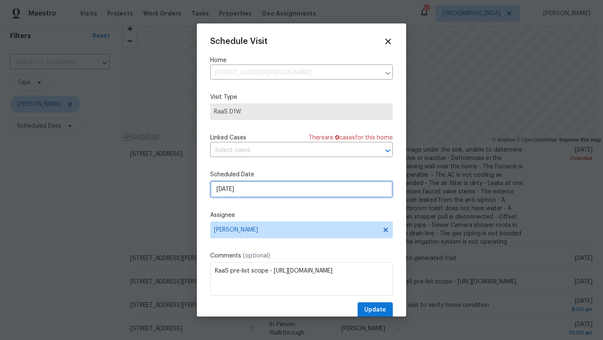
click at [253, 191] on input "10/7/2025" at bounding box center [301, 189] width 182 height 17
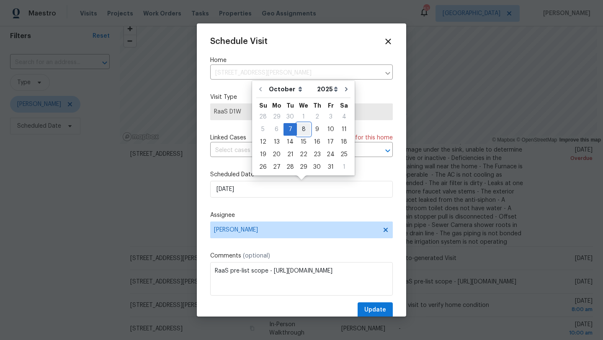
click at [303, 127] on div "8" at bounding box center [303, 129] width 13 height 12
type input "[DATE]"
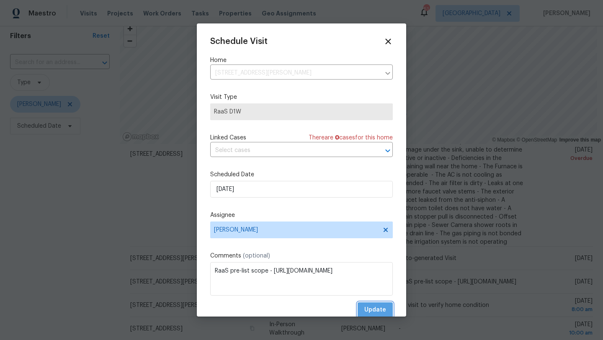
click at [371, 308] on span "Update" at bounding box center [375, 310] width 22 height 10
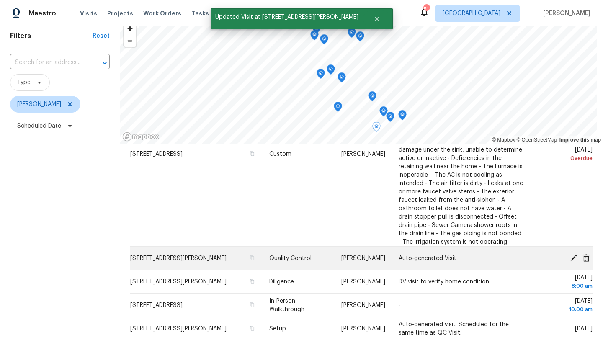
click at [575, 254] on icon at bounding box center [573, 257] width 7 height 7
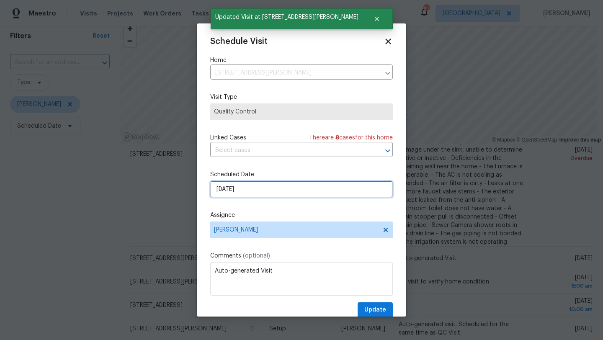
click at [295, 193] on input "10/7/2025" at bounding box center [301, 189] width 182 height 17
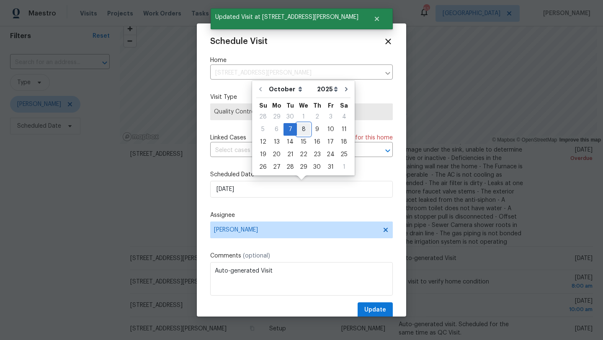
click at [301, 129] on div "8" at bounding box center [303, 129] width 13 height 12
type input "10/8/2025"
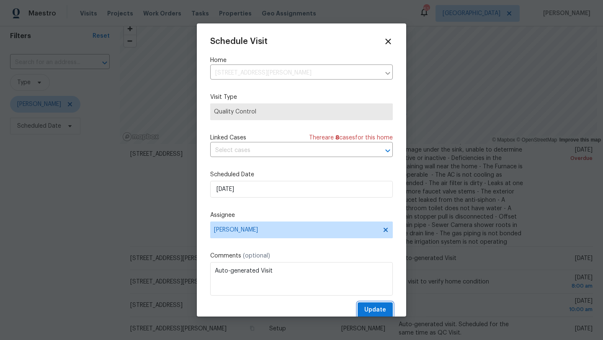
click at [380, 306] on span "Update" at bounding box center [375, 310] width 22 height 10
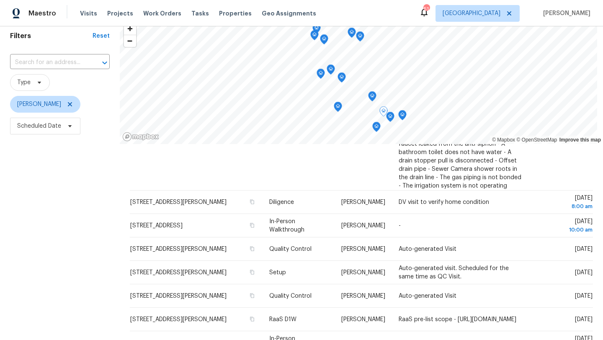
scroll to position [196, 0]
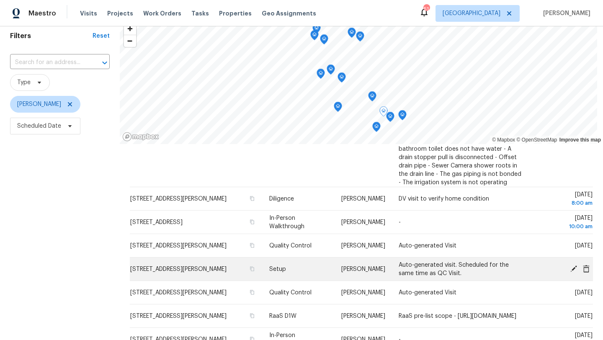
click at [572, 264] on icon at bounding box center [574, 268] width 8 height 8
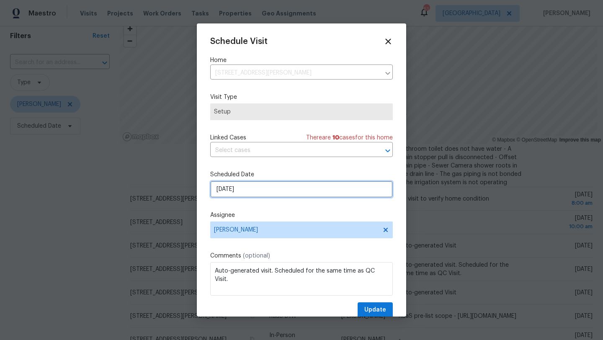
click at [293, 193] on input "10/8/2025" at bounding box center [301, 189] width 182 height 17
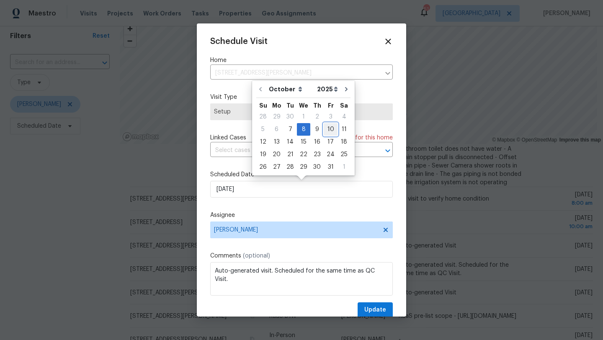
click at [327, 128] on div "10" at bounding box center [330, 129] width 14 height 12
type input "10/10/2025"
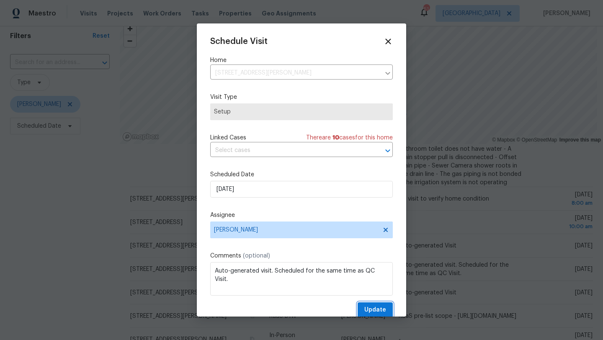
click at [374, 310] on span "Update" at bounding box center [375, 310] width 22 height 10
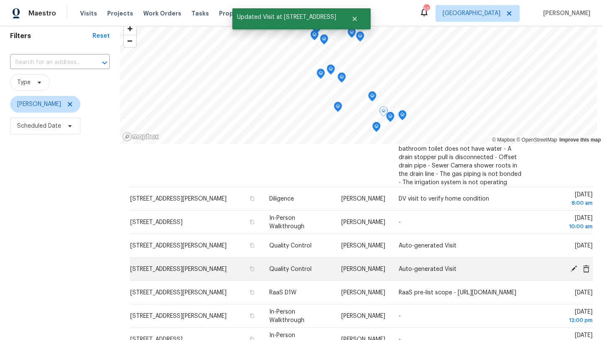
click at [573, 264] on icon at bounding box center [574, 268] width 8 height 8
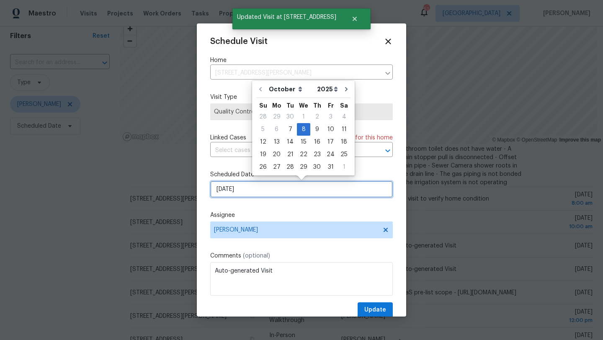
click at [326, 191] on input "10/8/2025" at bounding box center [301, 189] width 182 height 17
click at [326, 128] on div "10" at bounding box center [330, 129] width 14 height 12
type input "10/10/2025"
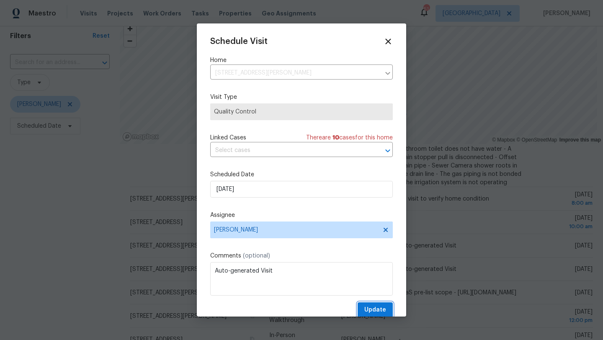
click at [381, 308] on span "Update" at bounding box center [375, 310] width 22 height 10
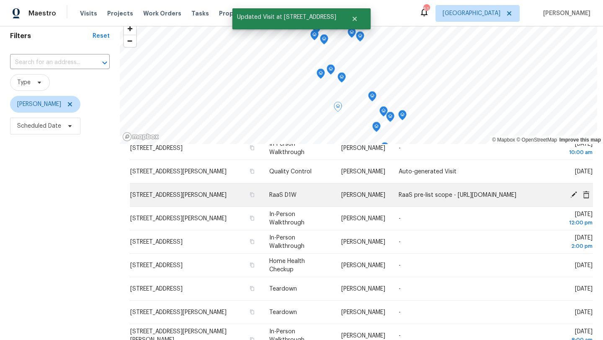
scroll to position [272, 0]
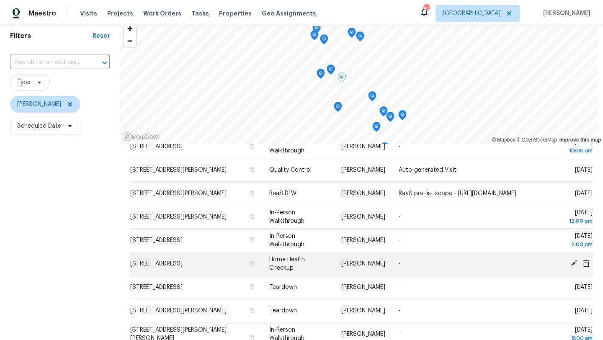
click at [585, 259] on icon at bounding box center [585, 263] width 7 height 8
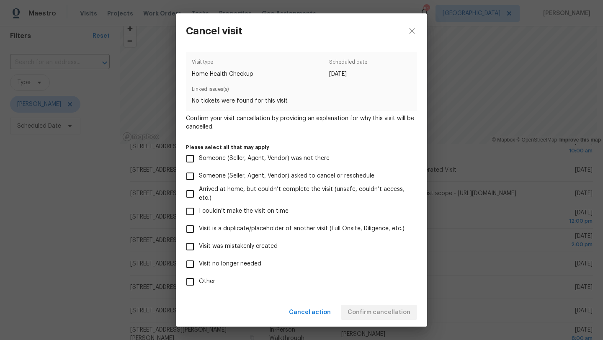
click at [213, 264] on span "Visit no longer needed" at bounding box center [230, 263] width 62 height 9
click at [199, 264] on input "Visit no longer needed" at bounding box center [190, 264] width 18 height 18
checkbox input "true"
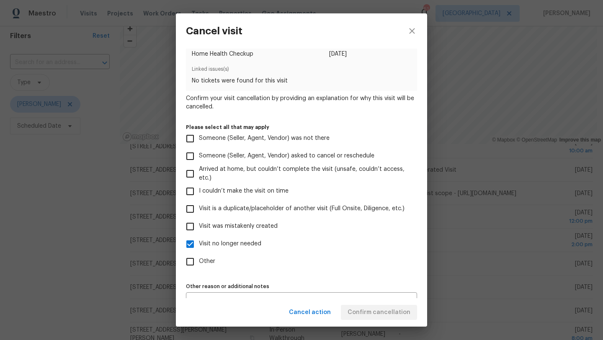
scroll to position [37, 0]
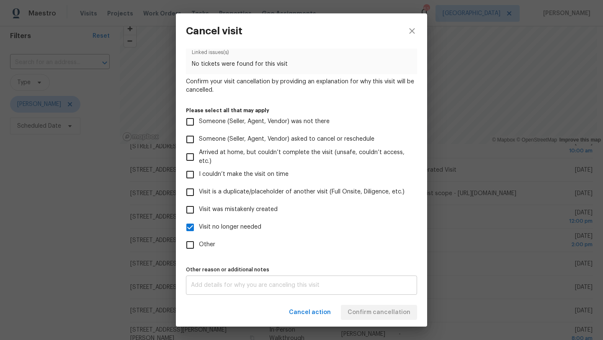
click at [241, 285] on textarea at bounding box center [301, 285] width 221 height 6
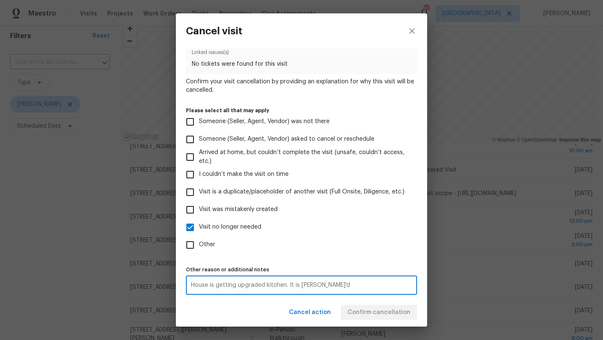
type textarea "House is getting upgraded kitchen. It is TOM'd"
click at [352, 255] on div "Visit type Home Health Checkup Scheduled date 10/8/2025 Linked issues(s) No tic…" at bounding box center [301, 155] width 231 height 280
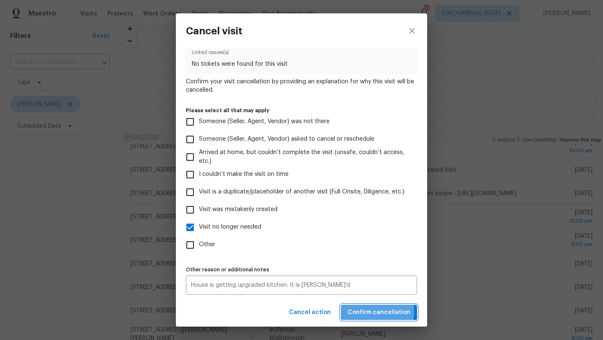
click at [373, 311] on span "Confirm cancellation" at bounding box center [378, 312] width 63 height 10
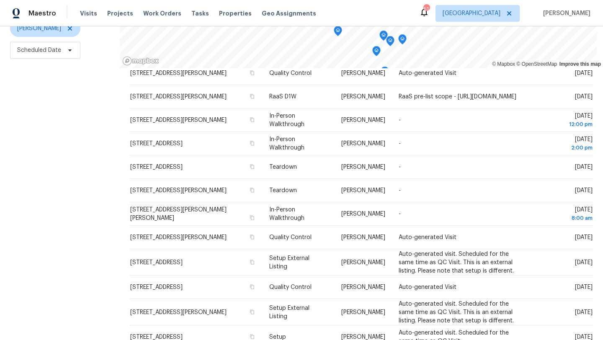
scroll to position [291, 0]
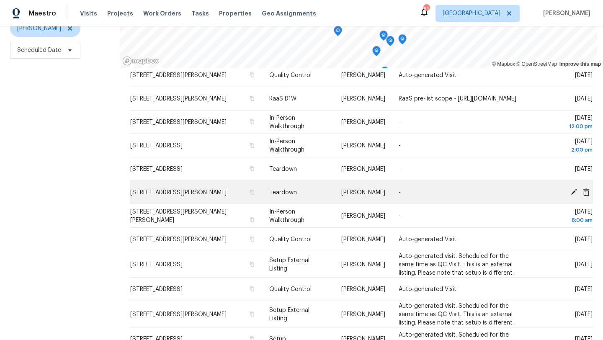
click at [573, 188] on icon at bounding box center [573, 191] width 7 height 7
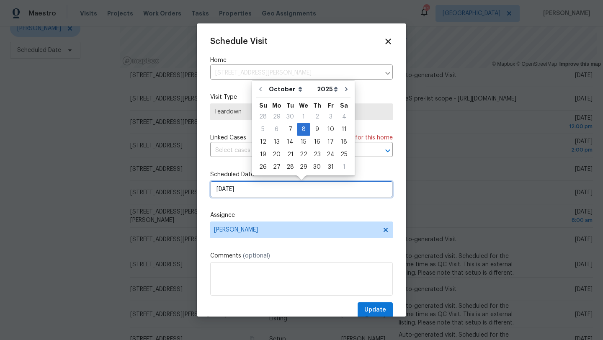
click at [262, 192] on input "10/8/2025" at bounding box center [301, 189] width 182 height 17
click at [276, 142] on div "13" at bounding box center [276, 142] width 14 height 12
type input "10/13/2025"
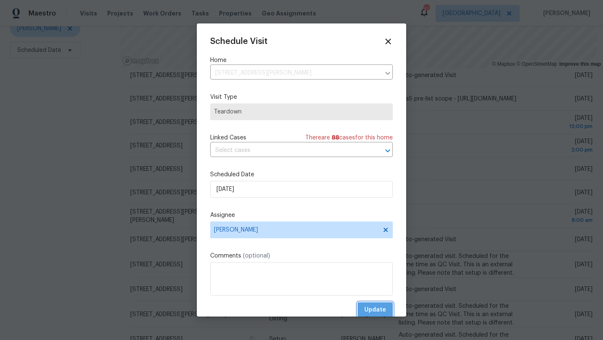
click at [369, 308] on span "Update" at bounding box center [375, 310] width 22 height 10
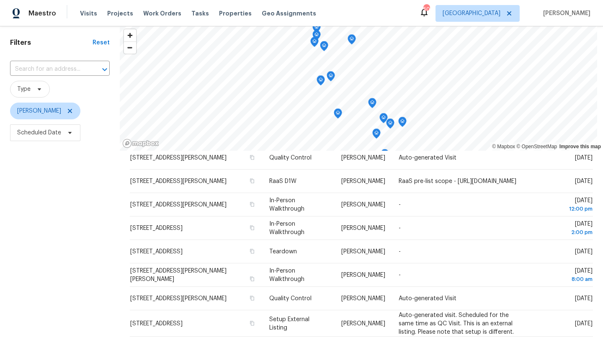
scroll to position [19, 0]
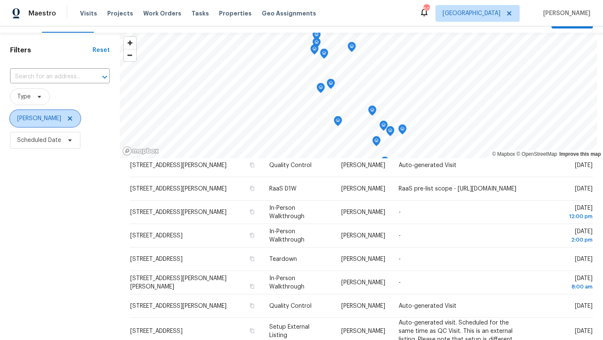
click at [68, 118] on icon at bounding box center [70, 118] width 4 height 4
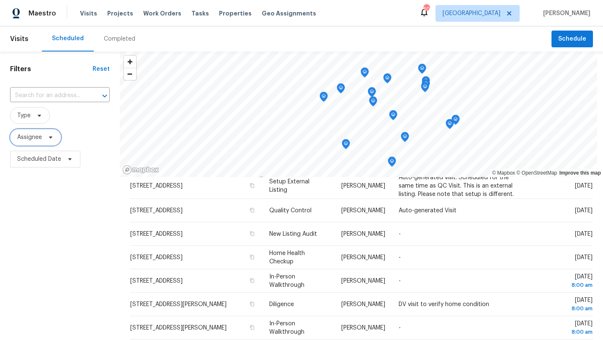
click at [42, 137] on span "Assignee" at bounding box center [29, 137] width 25 height 8
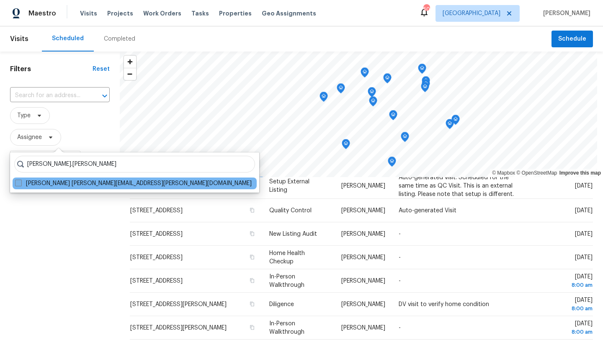
type input "todd.jorgenson"
click at [36, 183] on label "Todd Jorgenson todd.jorgenson@opendoor.com" at bounding box center [133, 183] width 236 height 8
click at [21, 183] on input "Todd Jorgenson todd.jorgenson@opendoor.com" at bounding box center [17, 181] width 5 height 5
checkbox input "true"
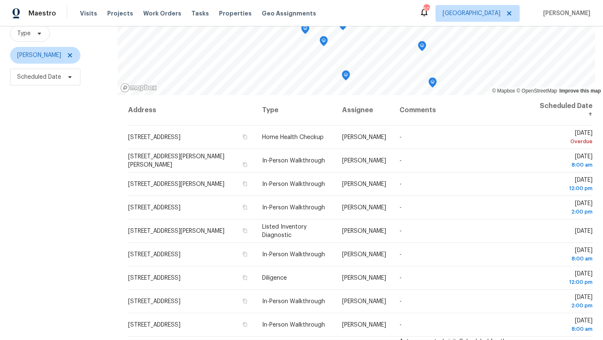
scroll to position [79, 0]
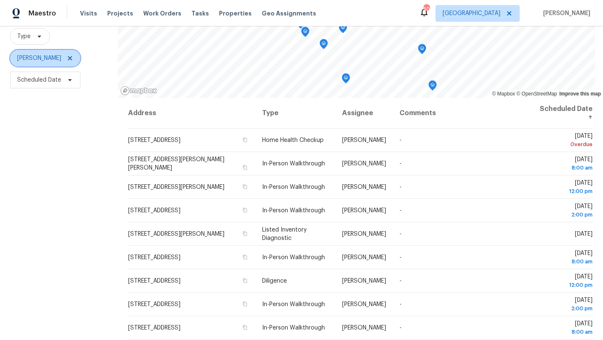
click at [70, 57] on icon at bounding box center [70, 58] width 4 height 4
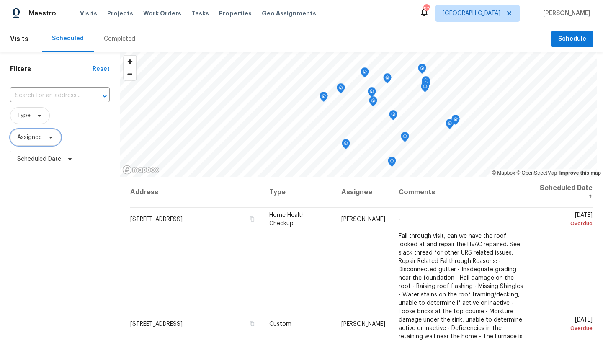
click at [44, 138] on span "Assignee" at bounding box center [35, 137] width 51 height 17
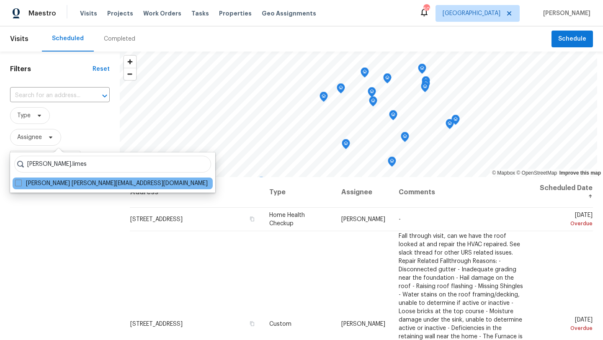
type input "brad.limes"
click at [36, 179] on div "Brad Limes brad.limes@opendoor.com" at bounding box center [113, 183] width 200 height 12
click at [38, 182] on label "Brad Limes brad.limes@opendoor.com" at bounding box center [111, 183] width 192 height 8
click at [21, 182] on input "Brad Limes brad.limes@opendoor.com" at bounding box center [17, 181] width 5 height 5
checkbox input "true"
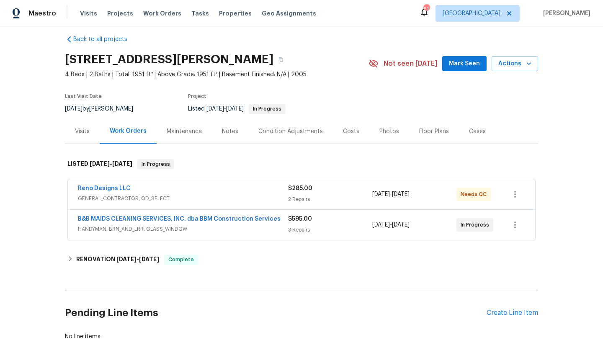
scroll to position [8, 0]
click at [251, 197] on span "GENERAL_CONTRACTOR, OD_SELECT" at bounding box center [183, 198] width 210 height 8
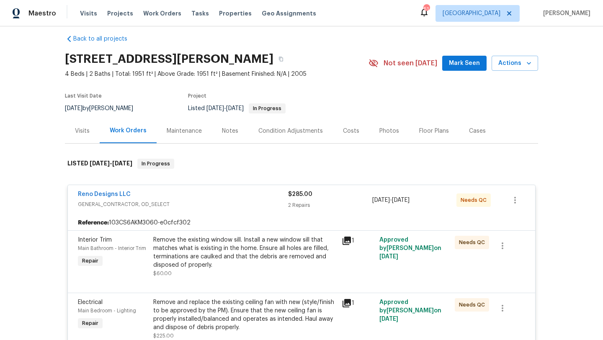
click at [286, 256] on div "Remove the existing window sill. Install a new window sill that matches what is…" at bounding box center [244, 252] width 183 height 33
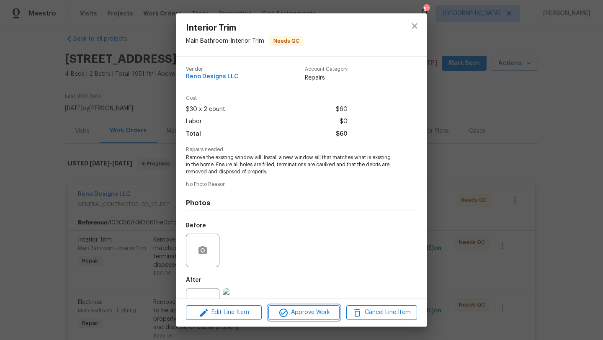
click at [307, 312] on span "Approve Work" at bounding box center [304, 312] width 66 height 10
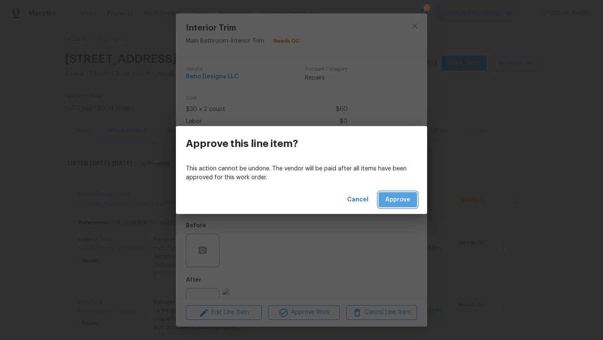
click at [390, 201] on span "Approve" at bounding box center [397, 200] width 25 height 10
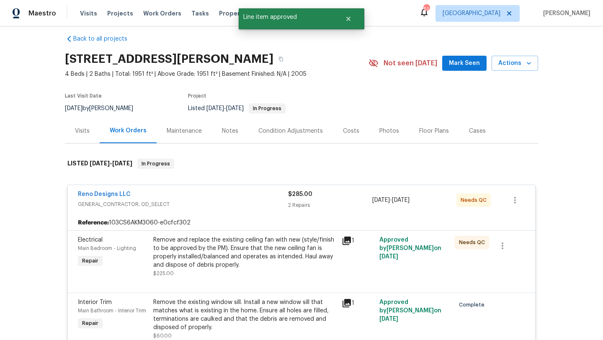
click at [245, 244] on div "Remove and replace the existing ceiling fan with new (style/finish to be approv…" at bounding box center [244, 252] width 183 height 33
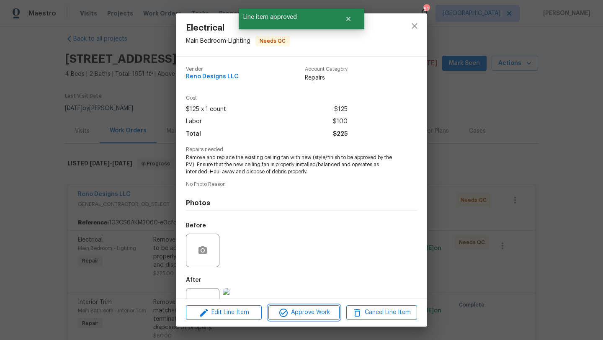
click at [316, 316] on span "Approve Work" at bounding box center [304, 312] width 66 height 10
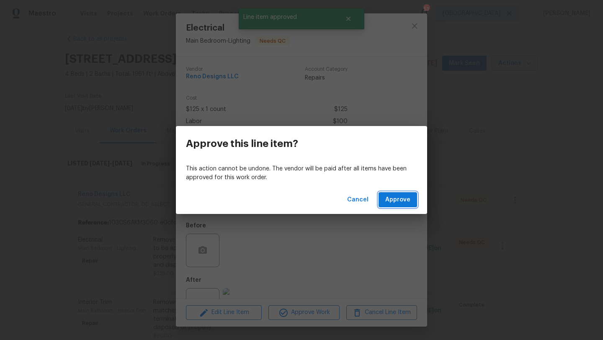
click at [391, 199] on span "Approve" at bounding box center [397, 200] width 25 height 10
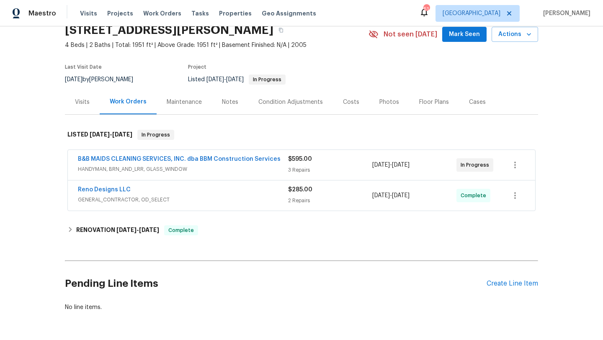
scroll to position [38, 0]
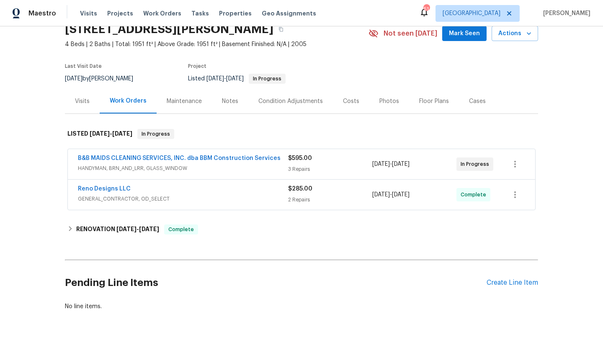
click at [199, 162] on div "B&B MAIDS CLEANING SERVICES, INC. dba BBM Construction Services" at bounding box center [183, 159] width 210 height 10
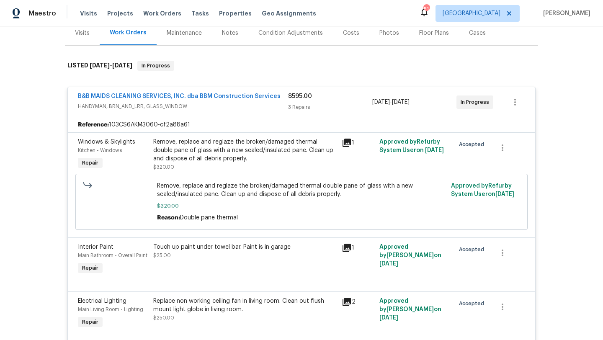
scroll to position [99, 0]
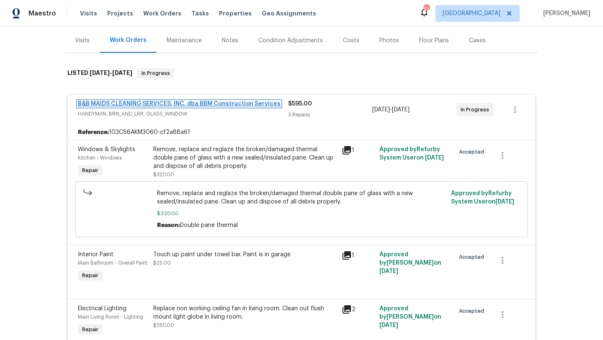
click at [209, 104] on link "B&B MAIDS CLEANING SERVICES, INC. dba BBM Construction Services" at bounding box center [179, 104] width 203 height 6
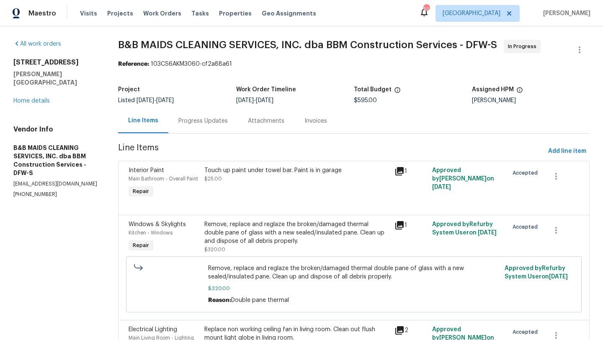
click at [205, 121] on div "Progress Updates" at bounding box center [202, 121] width 49 height 8
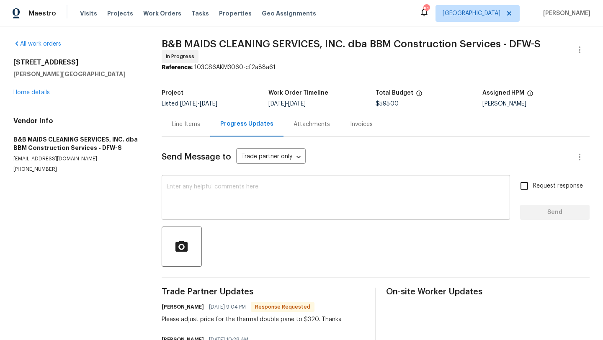
scroll to position [39, 0]
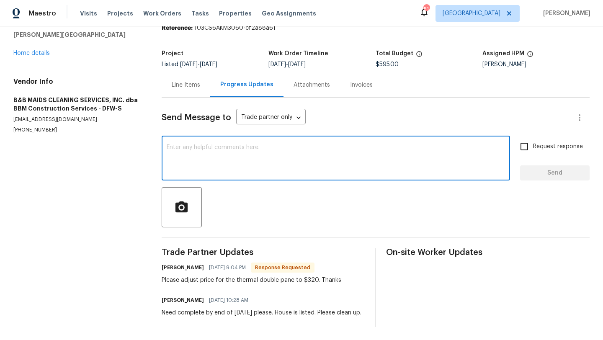
click at [219, 146] on textarea at bounding box center [336, 158] width 338 height 29
type textarea "Is this all complete?"
click at [534, 142] on span "Request response" at bounding box center [558, 146] width 50 height 9
click at [533, 142] on input "Request response" at bounding box center [524, 147] width 18 height 18
checkbox input "true"
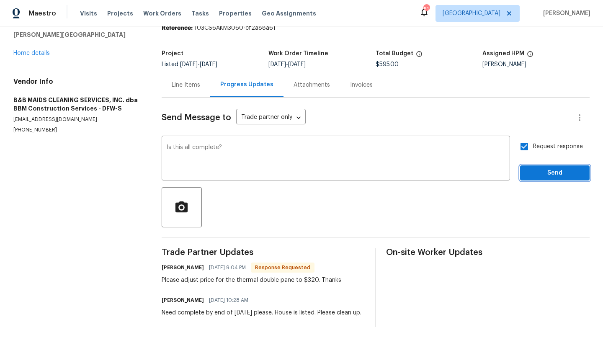
click at [547, 173] on span "Send" at bounding box center [554, 173] width 56 height 10
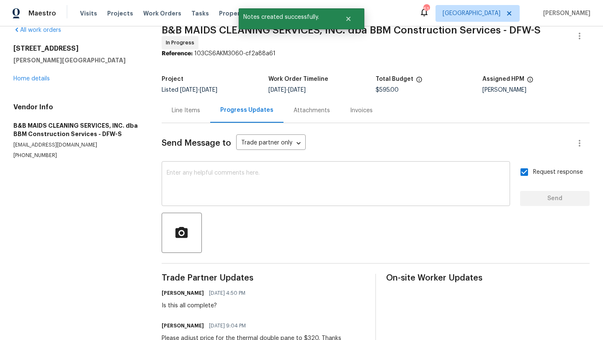
scroll to position [0, 0]
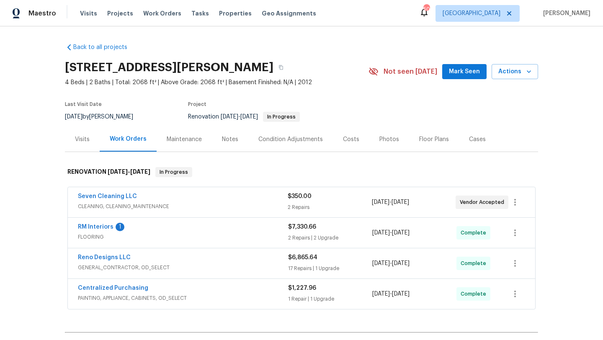
click at [210, 200] on div "Seven Cleaning LLC" at bounding box center [183, 197] width 210 height 10
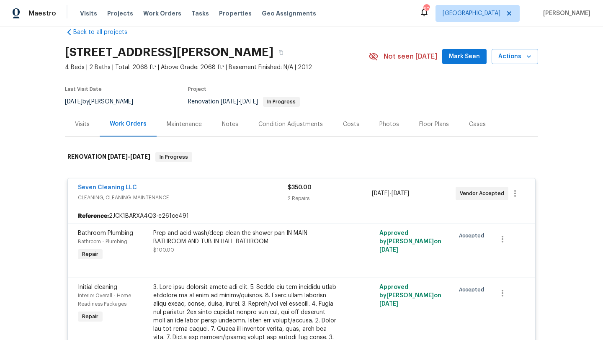
scroll to position [15, 0]
click at [210, 200] on span "CLEANING, CLEANING_MAINTENANCE" at bounding box center [183, 198] width 210 height 8
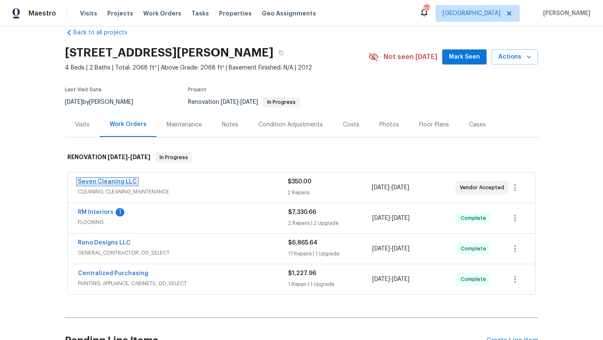
click at [127, 181] on link "Seven Cleaning LLC" at bounding box center [107, 182] width 59 height 6
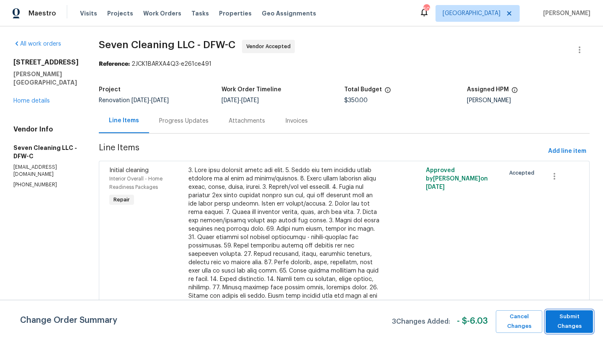
click at [574, 321] on span "Submit Changes" at bounding box center [568, 321] width 39 height 19
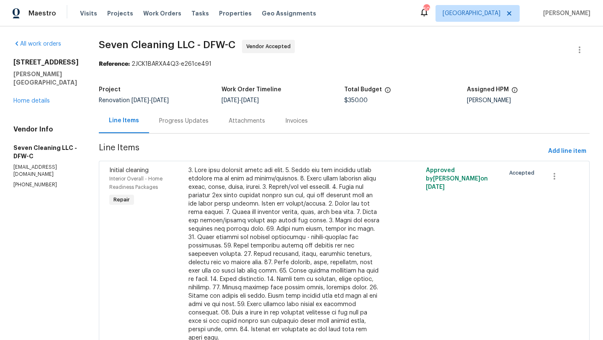
click at [197, 122] on div "Progress Updates" at bounding box center [183, 121] width 49 height 8
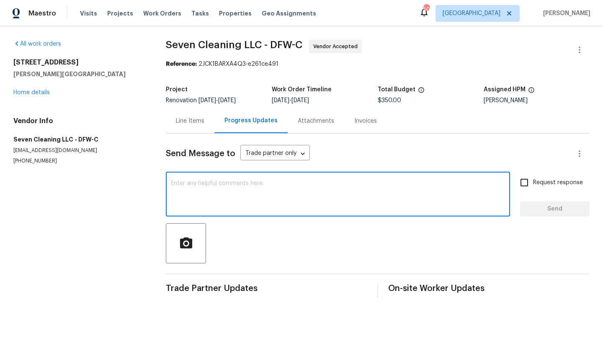
click at [209, 185] on textarea at bounding box center [338, 194] width 334 height 29
type textarea "Ready for both line items ASAP"
click at [527, 183] on input "Request response" at bounding box center [524, 183] width 18 height 18
checkbox input "true"
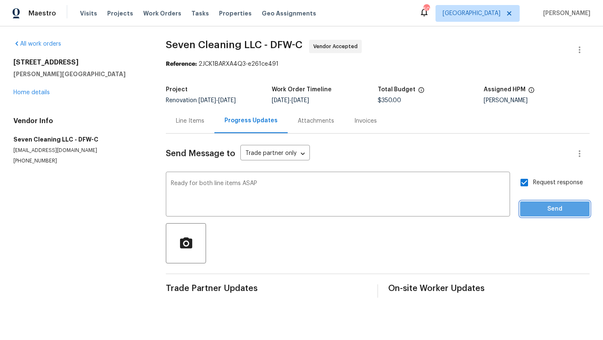
click at [539, 203] on button "Send" at bounding box center [554, 208] width 69 height 15
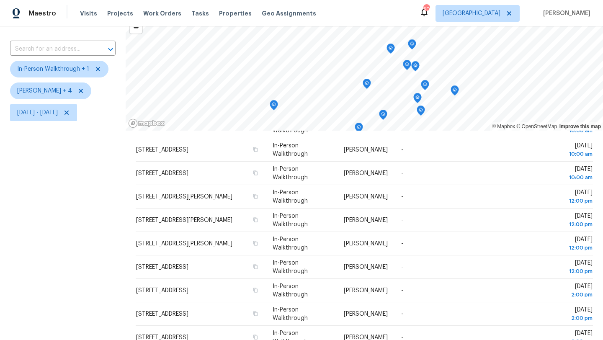
scroll to position [43, 0]
